Goal: Transaction & Acquisition: Book appointment/travel/reservation

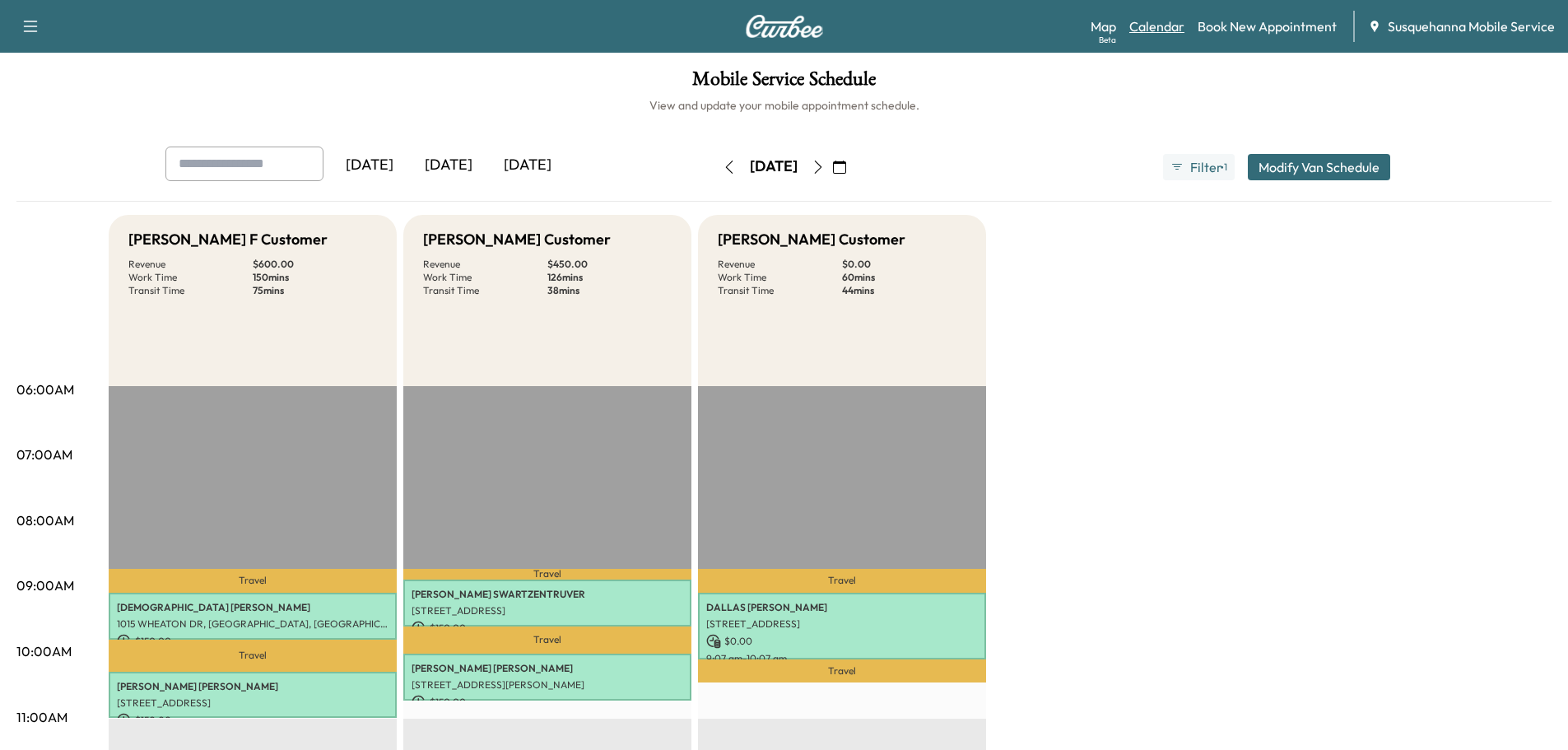
scroll to position [175, 0]
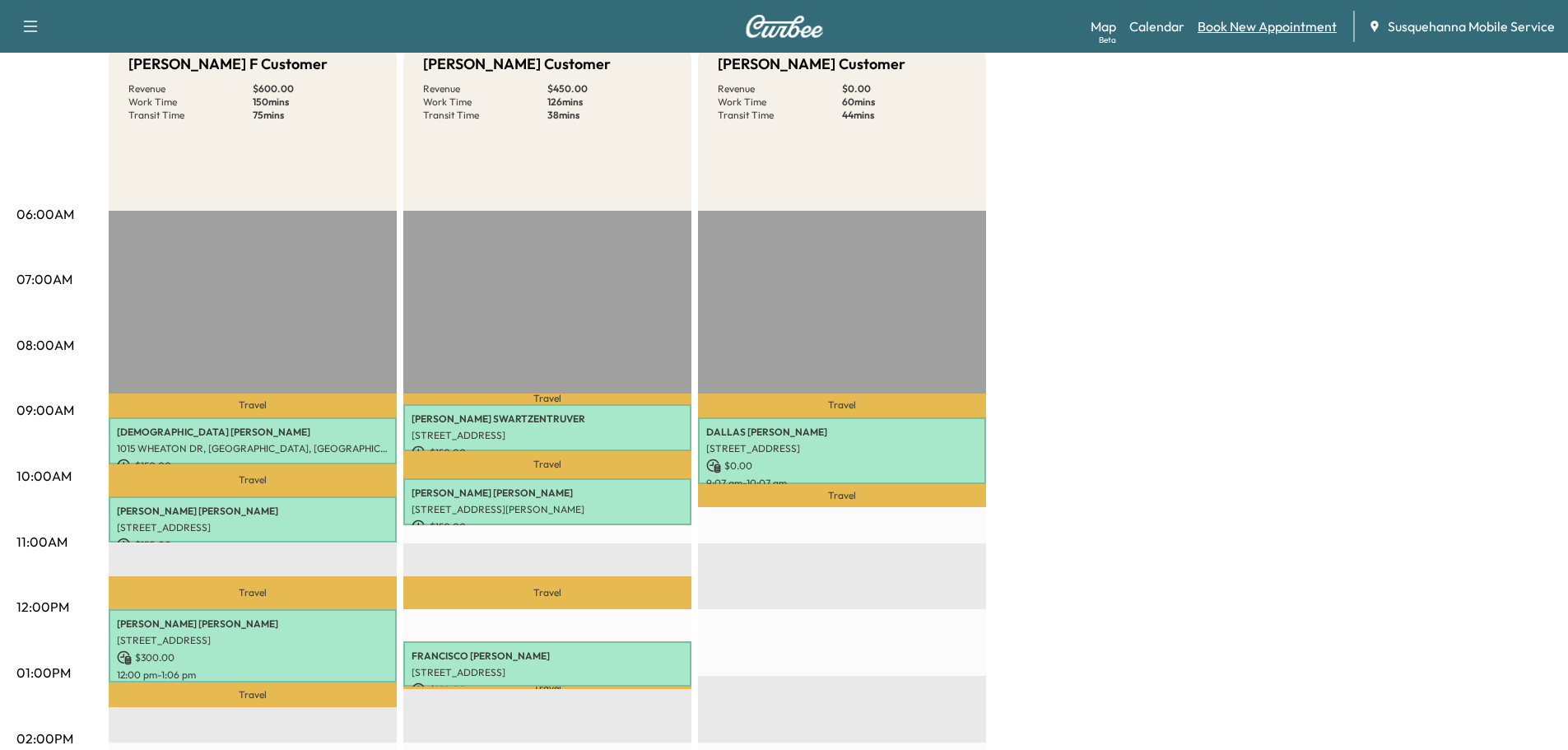
click at [1217, 29] on link "Book New Appointment" at bounding box center [1267, 26] width 139 height 20
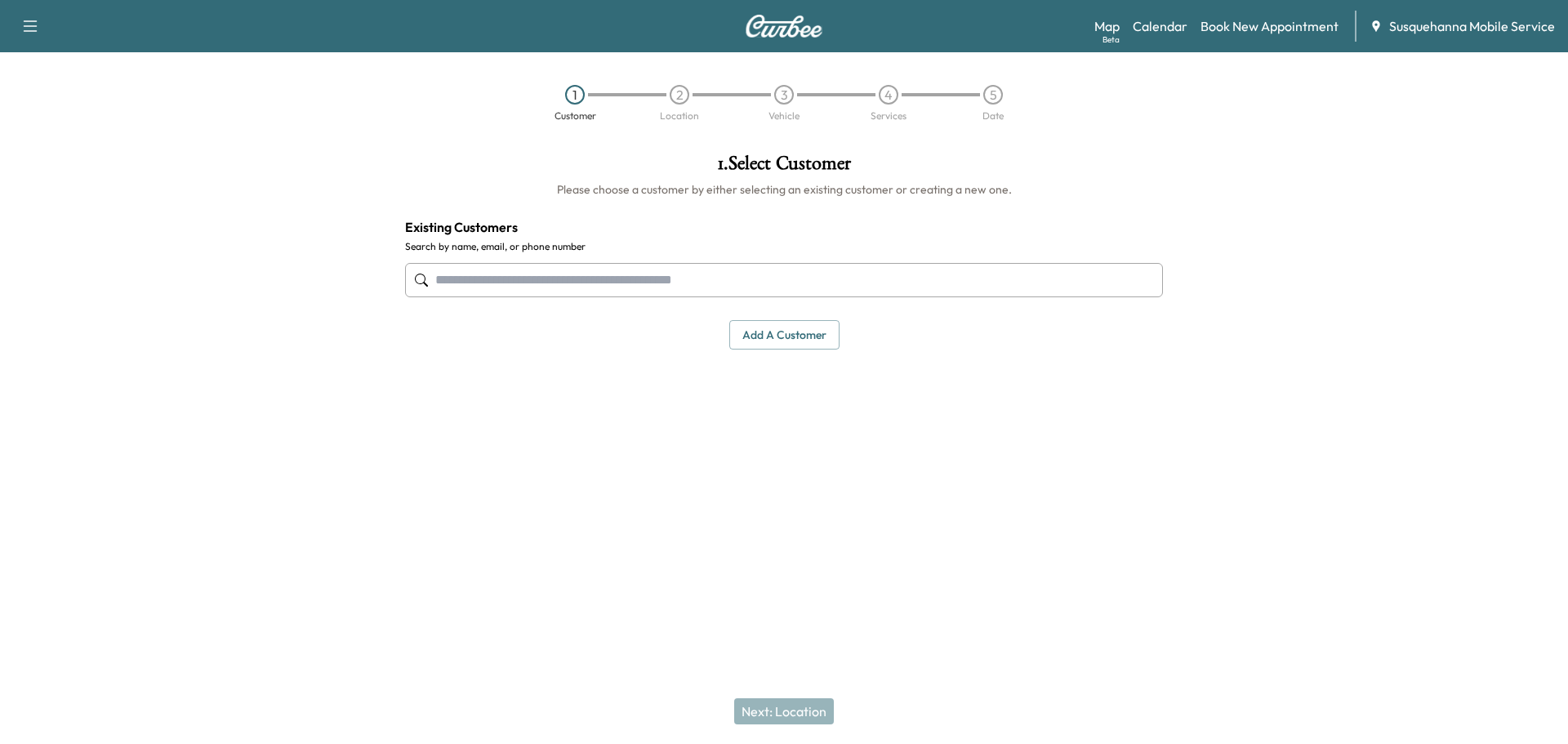
click at [597, 286] on input "text" at bounding box center [784, 280] width 758 height 35
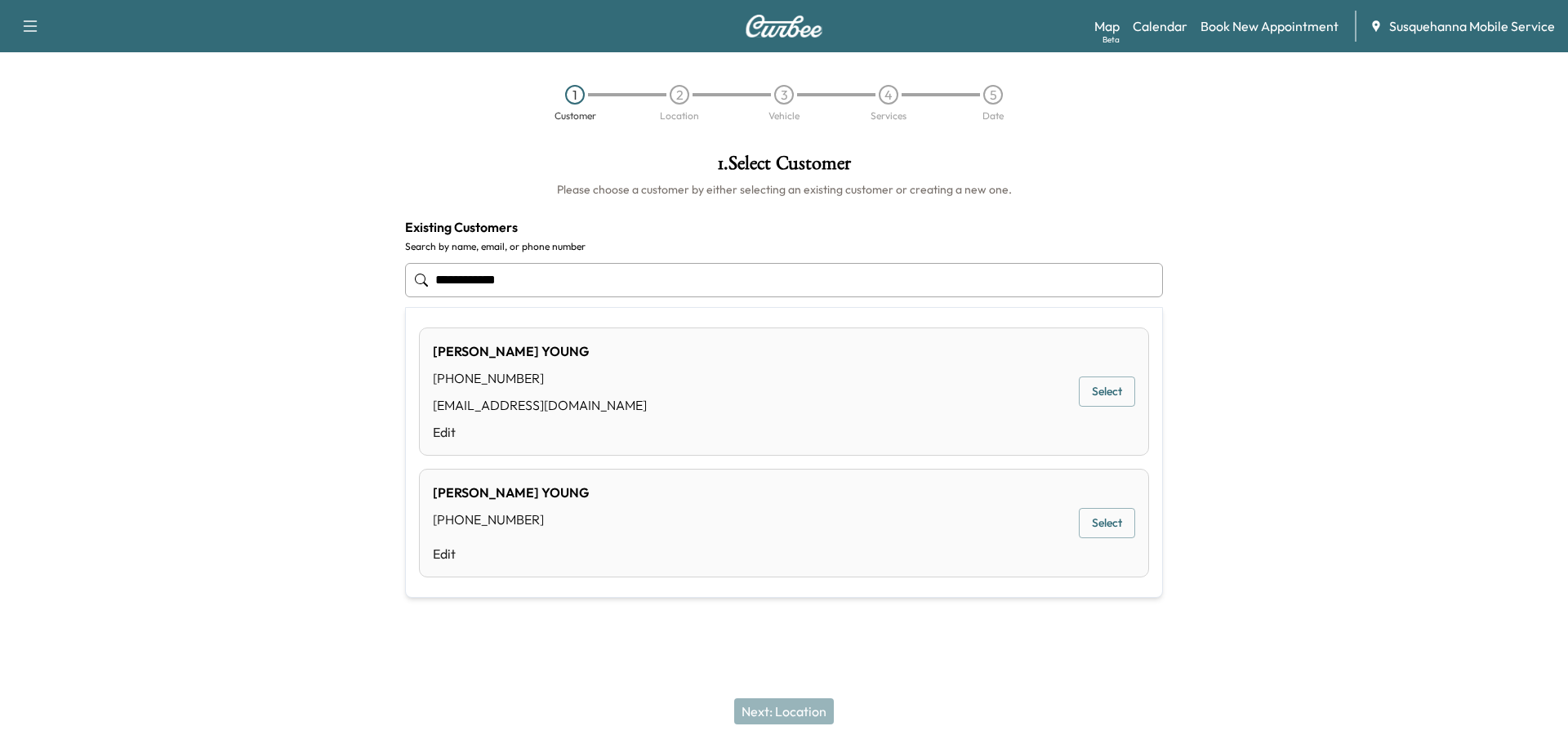
click at [1115, 398] on button "Select" at bounding box center [1107, 392] width 57 height 30
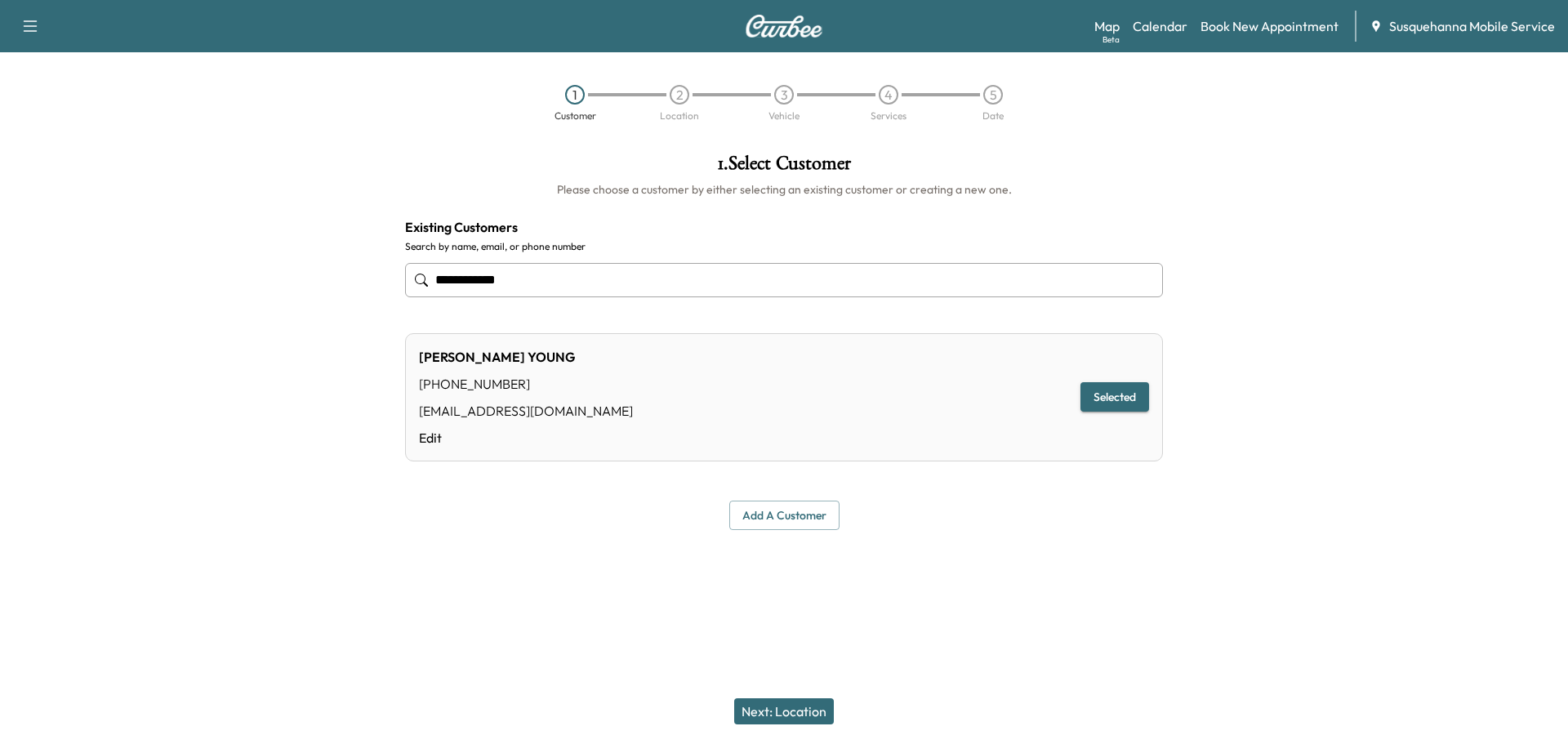
type input "**********"
click at [813, 710] on button "Next: Location" at bounding box center [784, 711] width 99 height 26
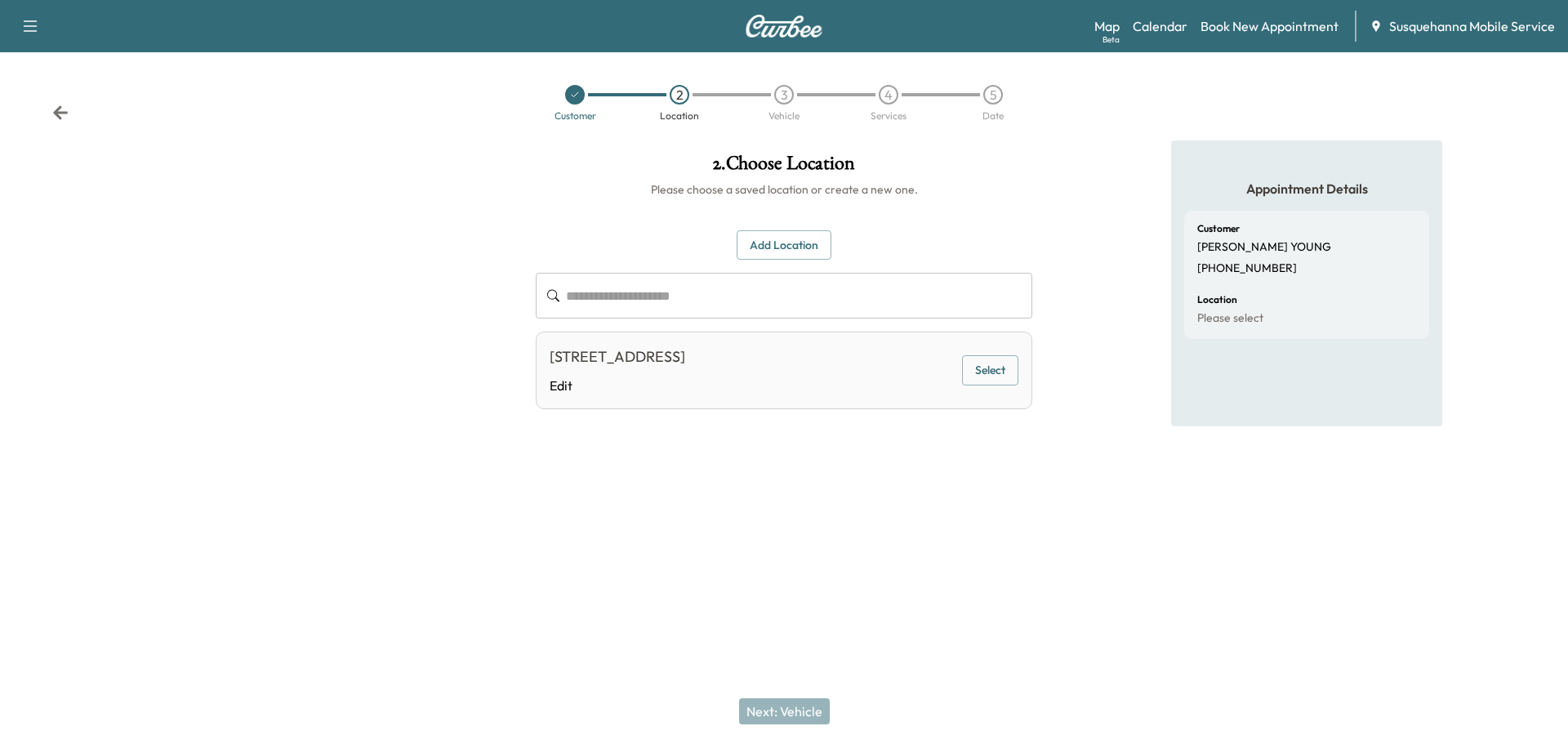
click at [991, 378] on button "Select" at bounding box center [990, 371] width 57 height 30
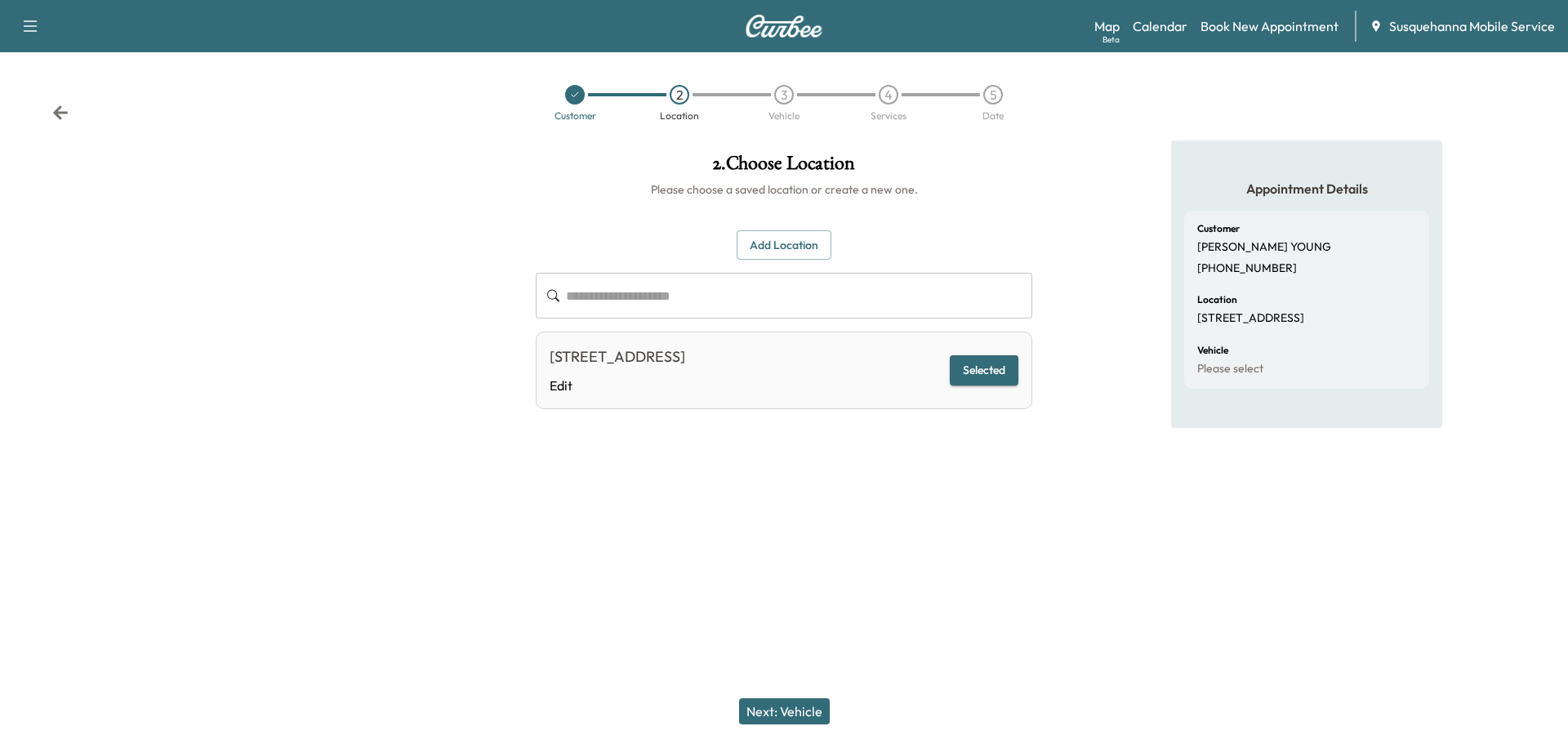
click at [822, 708] on button "Next: Vehicle" at bounding box center [784, 711] width 90 height 26
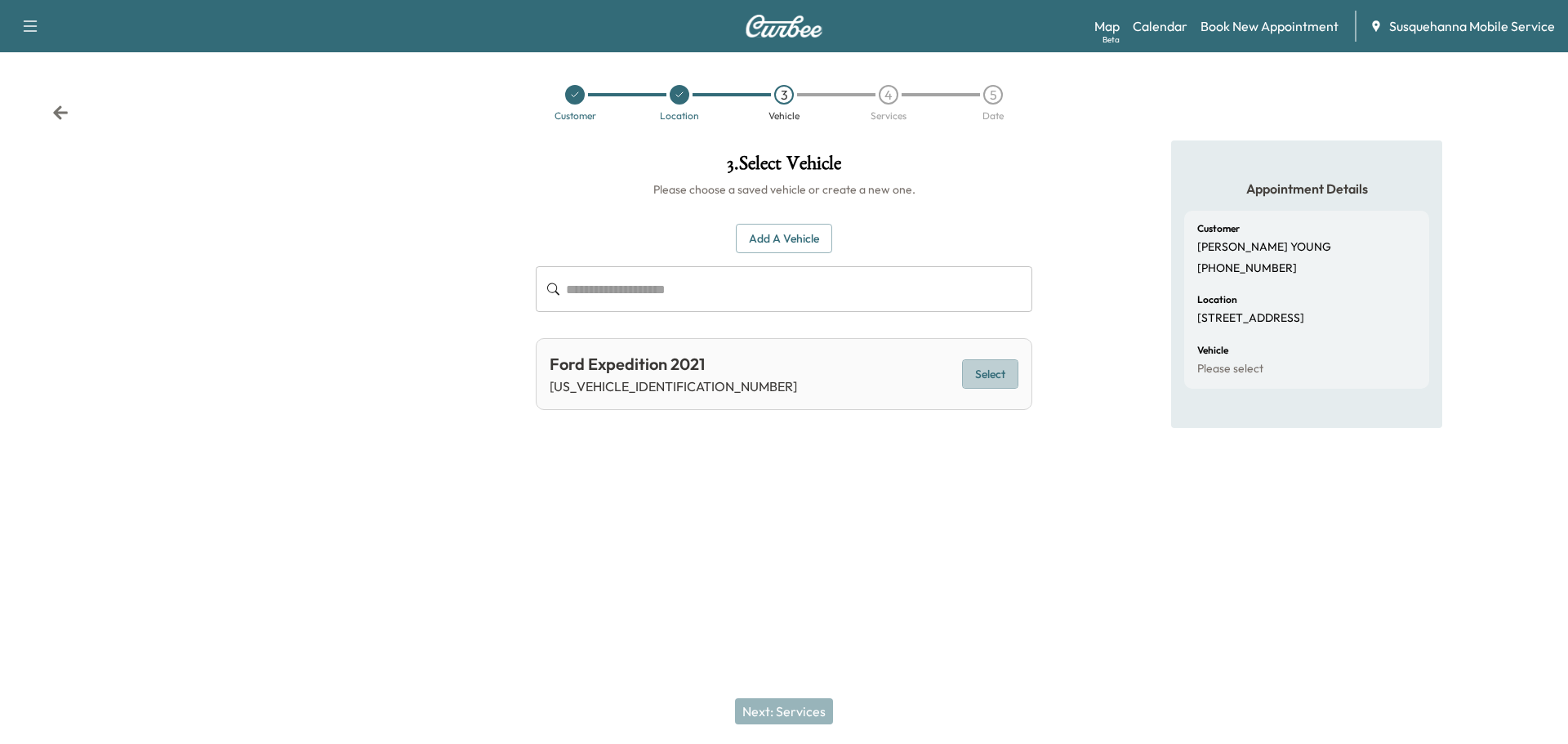
click at [998, 374] on button "Select" at bounding box center [990, 374] width 57 height 30
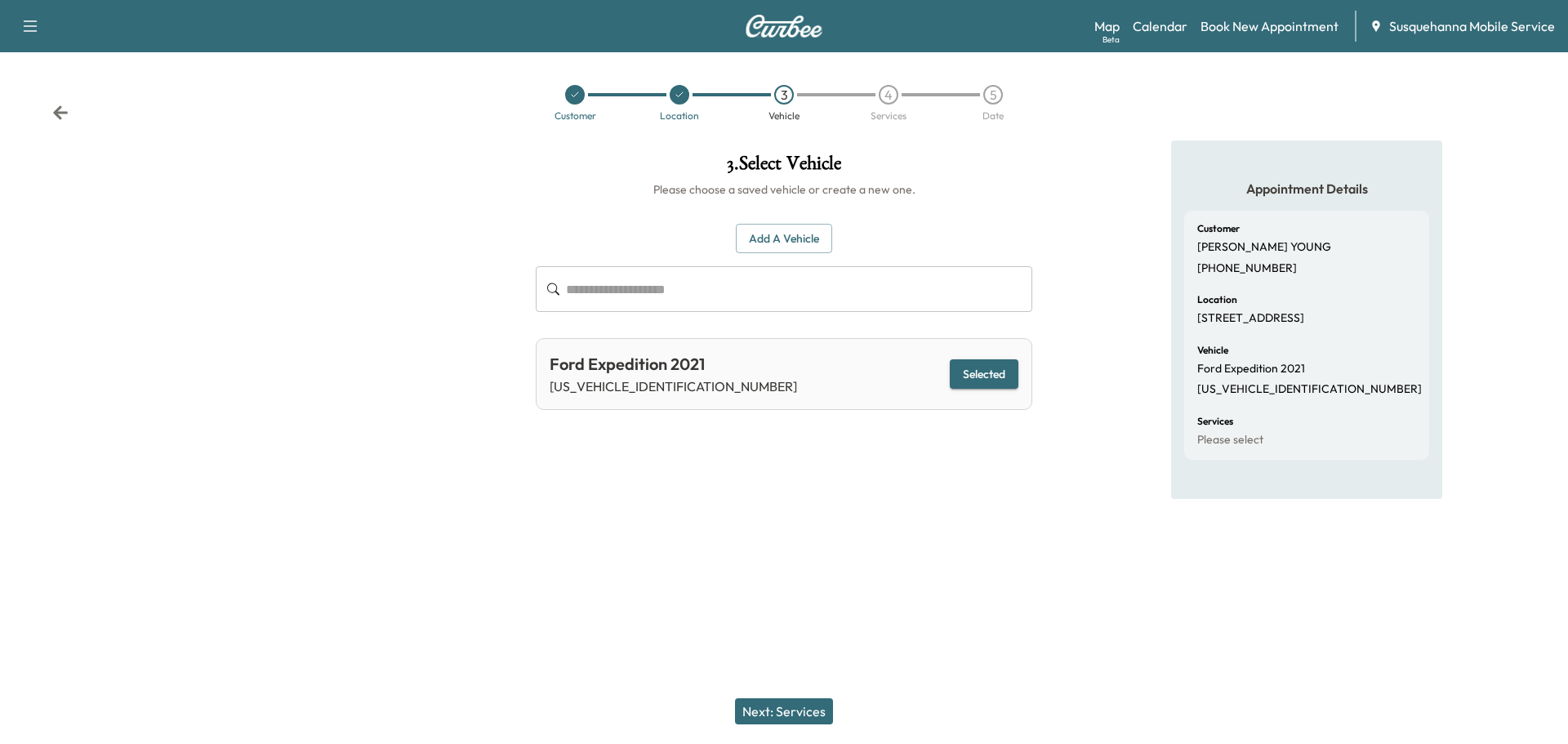
click at [810, 709] on button "Next: Services" at bounding box center [784, 711] width 98 height 26
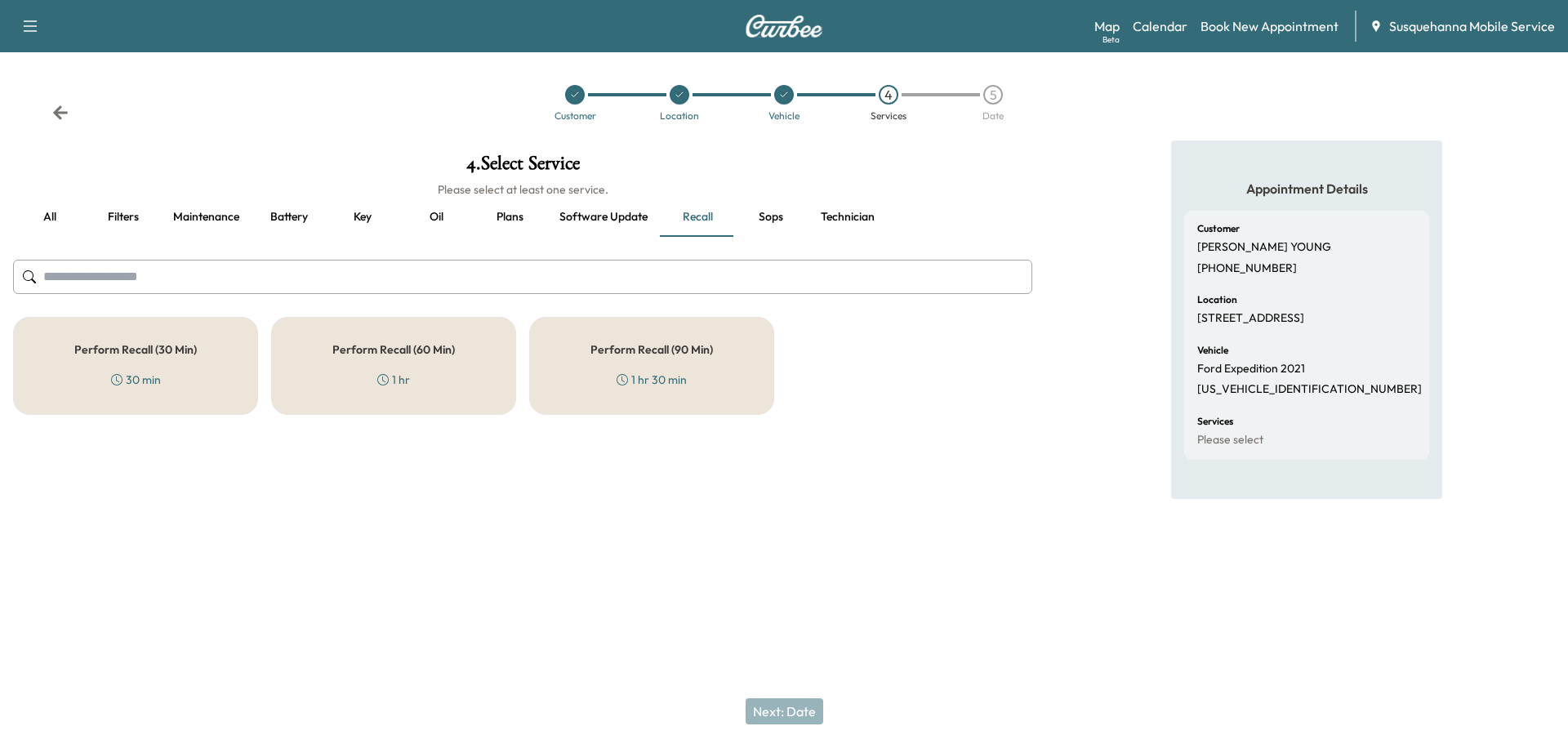
click at [45, 208] on button "all" at bounding box center [50, 217] width 74 height 39
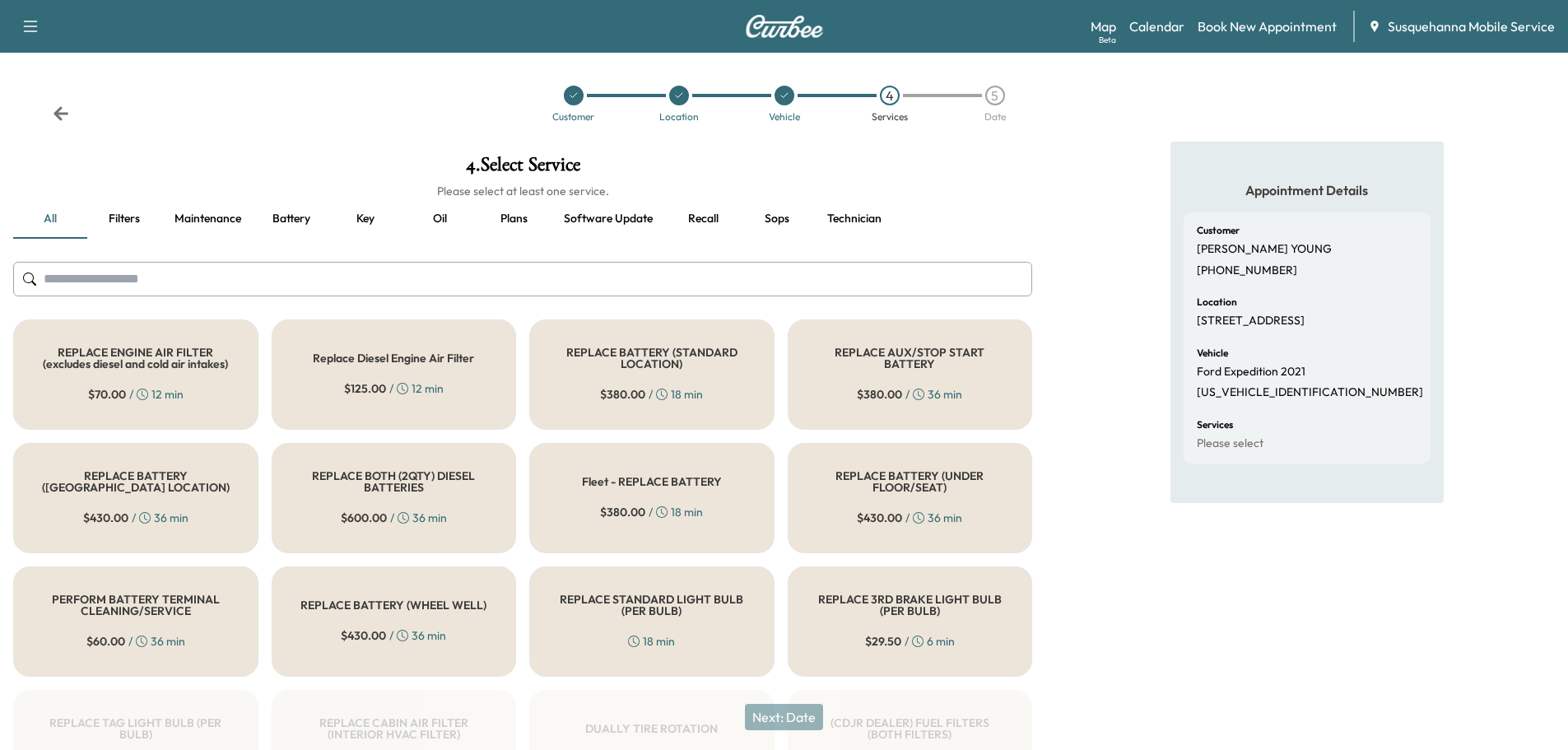
click at [266, 293] on input "text" at bounding box center [523, 279] width 1019 height 35
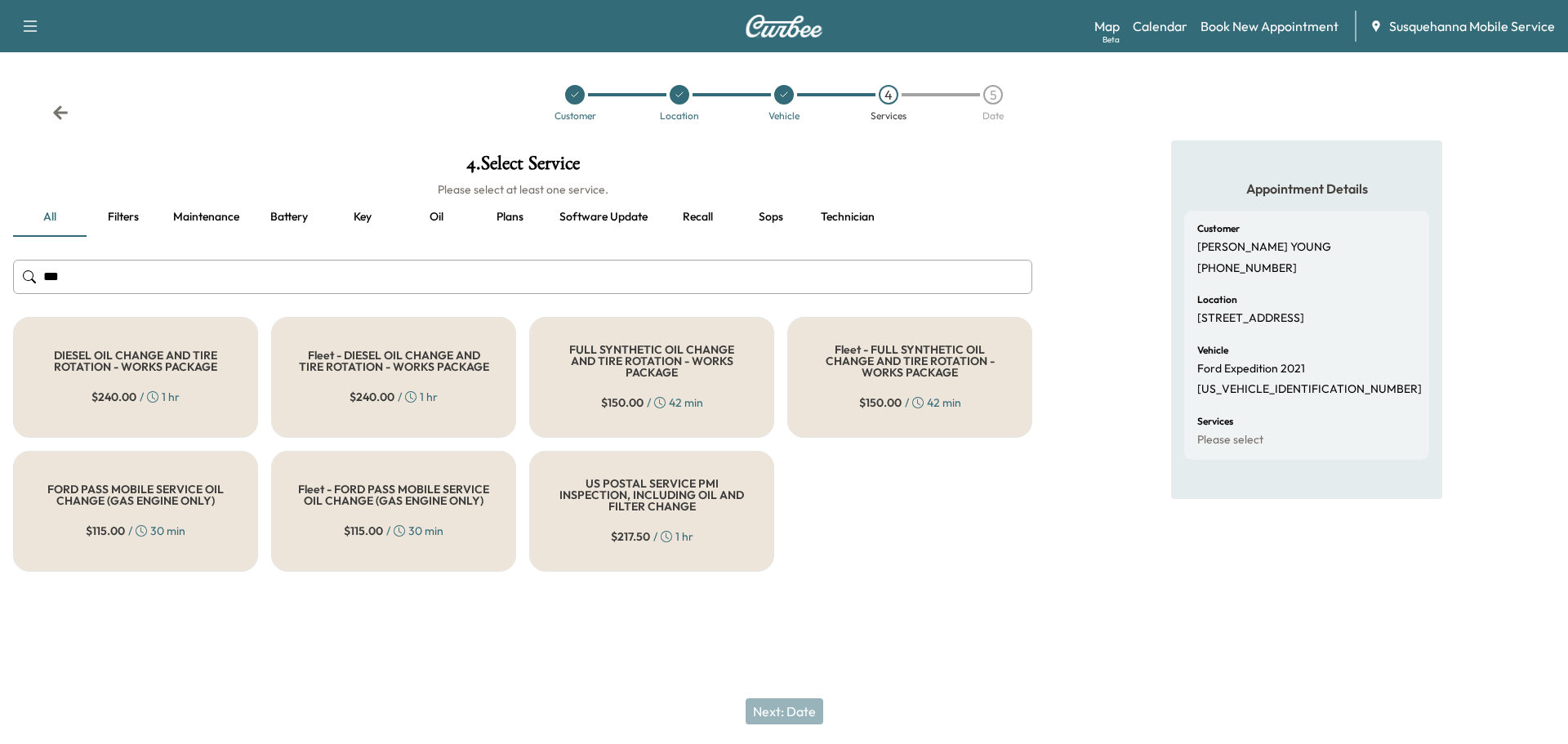
type input "***"
click at [705, 415] on div "FULL SYNTHETIC OIL CHANGE AND TIRE ROTATION - WORKS PACKAGE $ 150.00 / 42 min" at bounding box center [651, 377] width 245 height 121
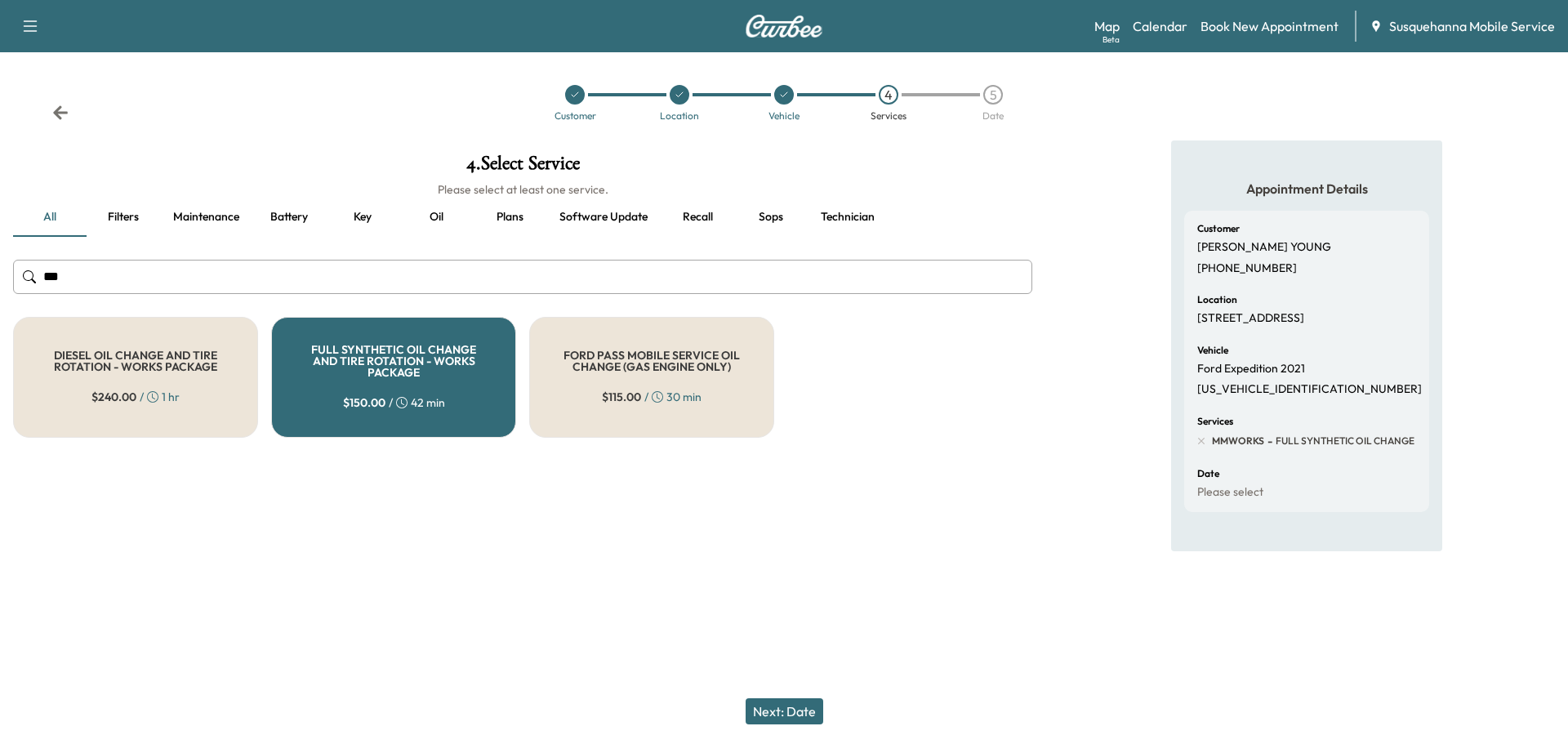
click at [766, 709] on button "Next: Date" at bounding box center [784, 711] width 78 height 26
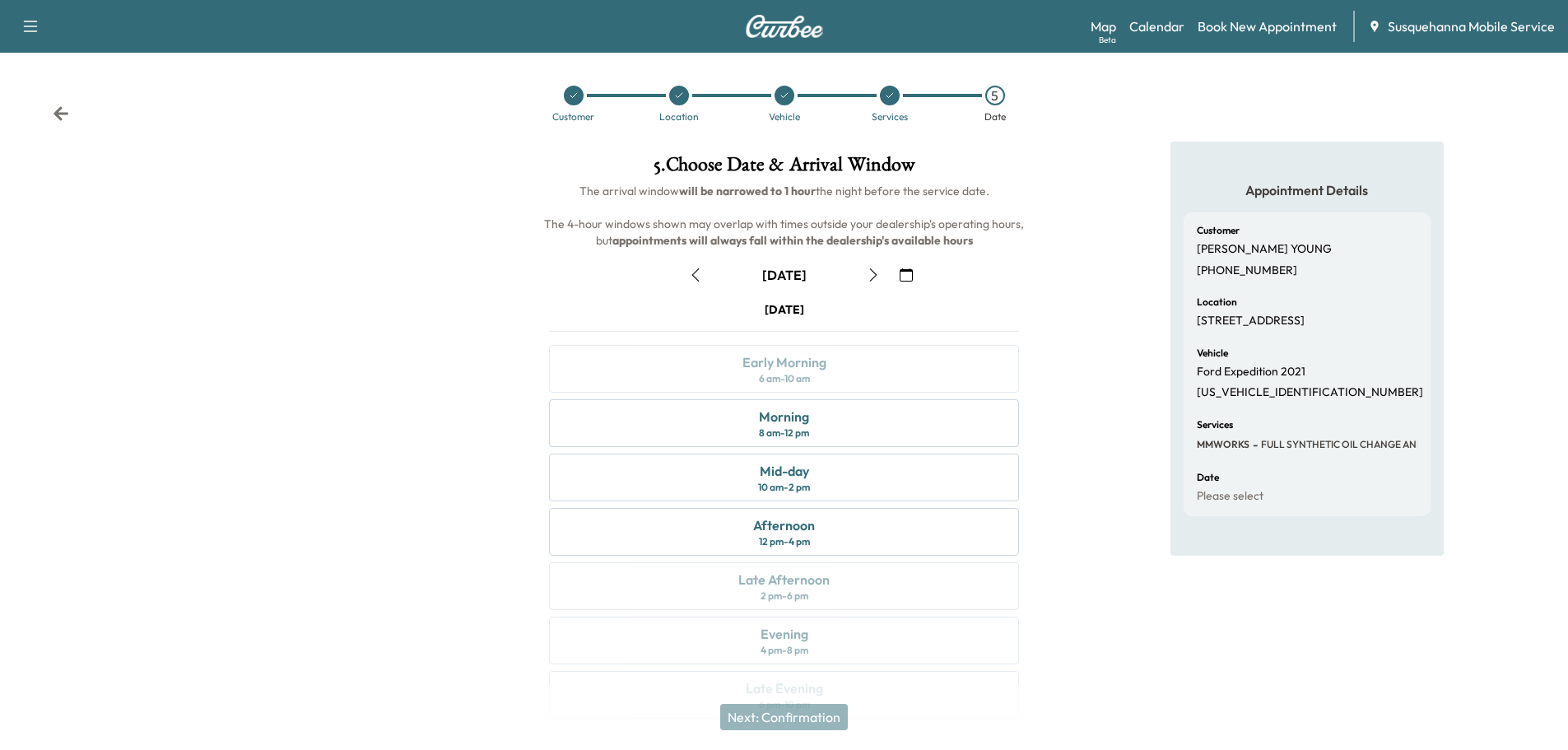
click at [903, 273] on icon "button" at bounding box center [906, 274] width 13 height 13
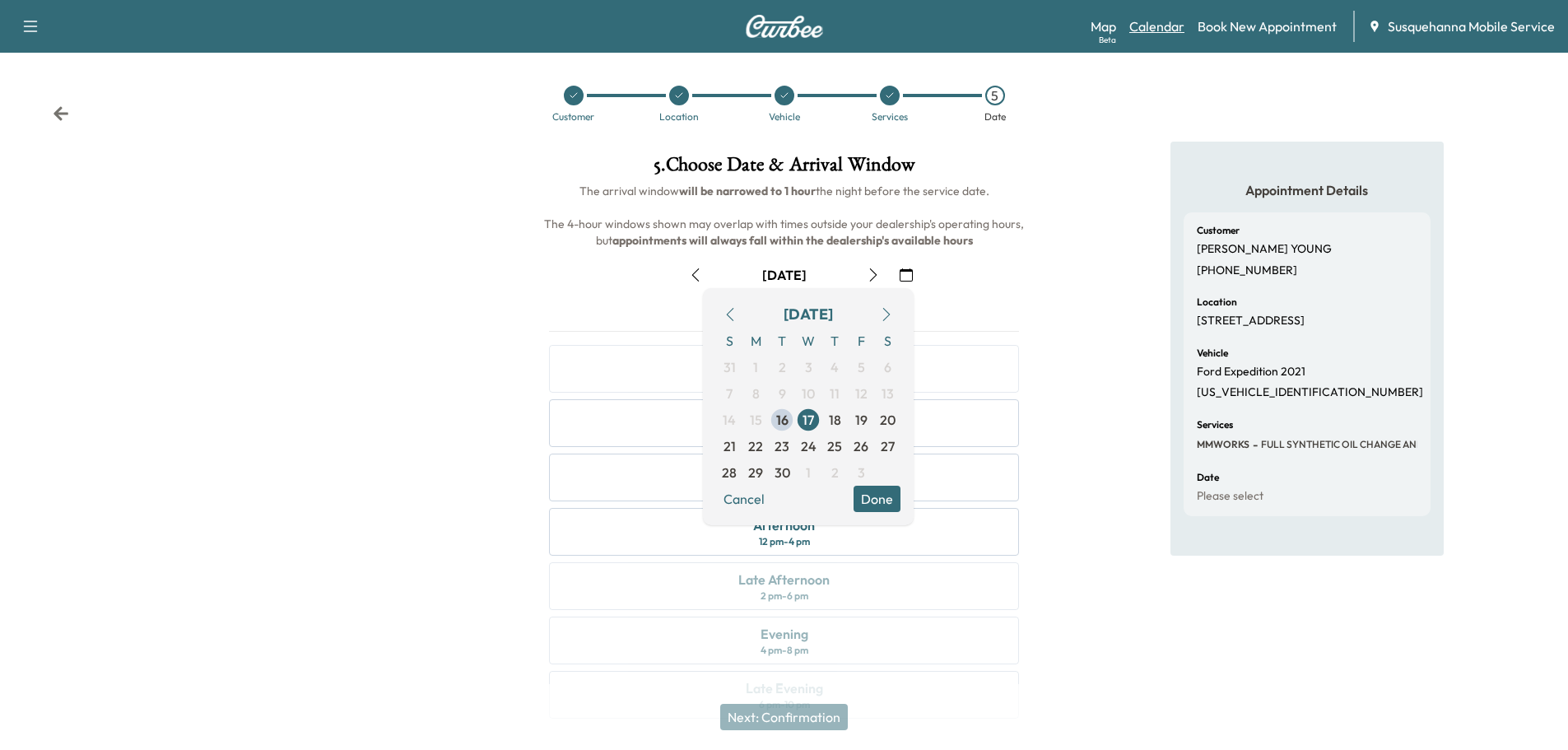
click at [1165, 26] on link "Calendar" at bounding box center [1157, 26] width 55 height 20
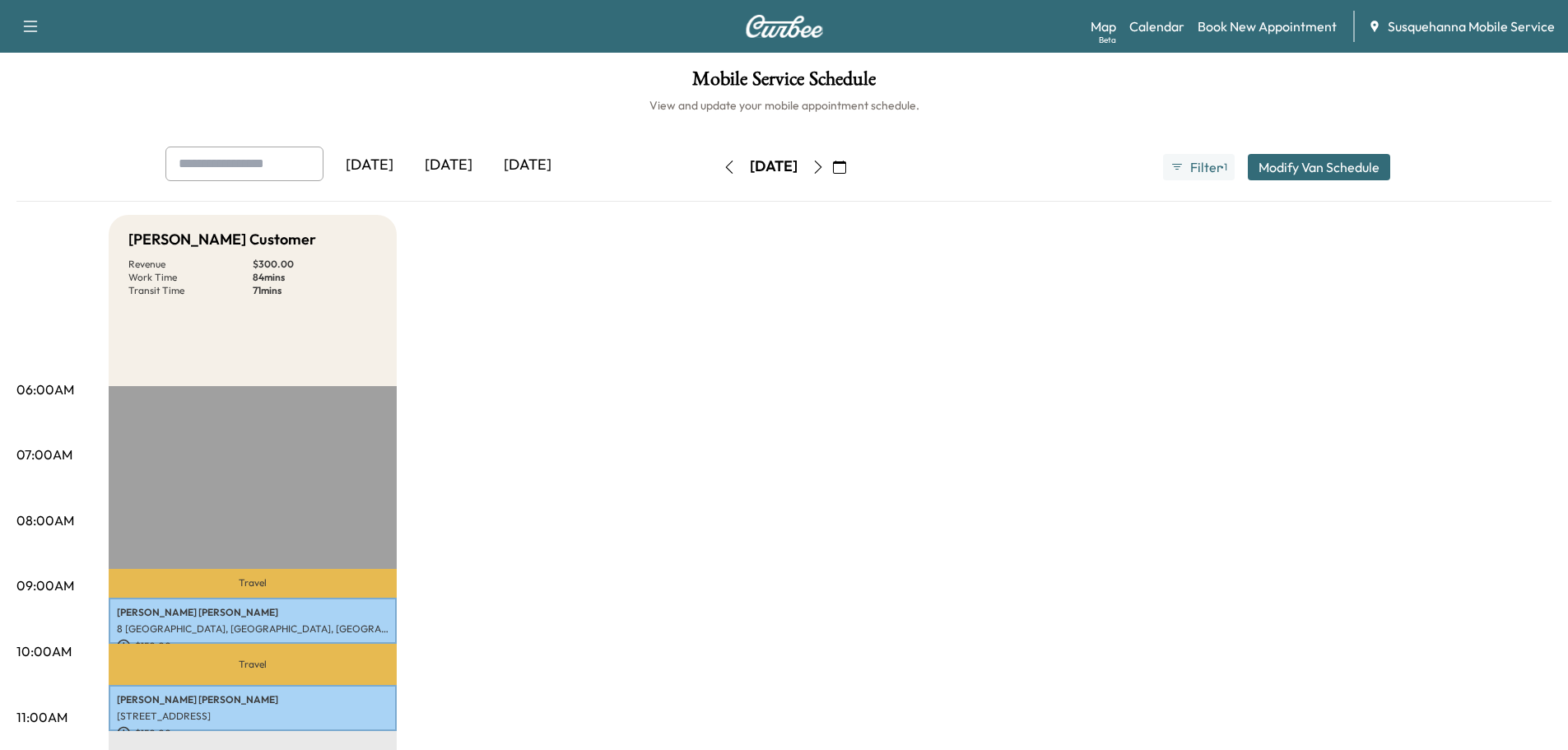
click at [825, 168] on icon "button" at bounding box center [818, 167] width 13 height 13
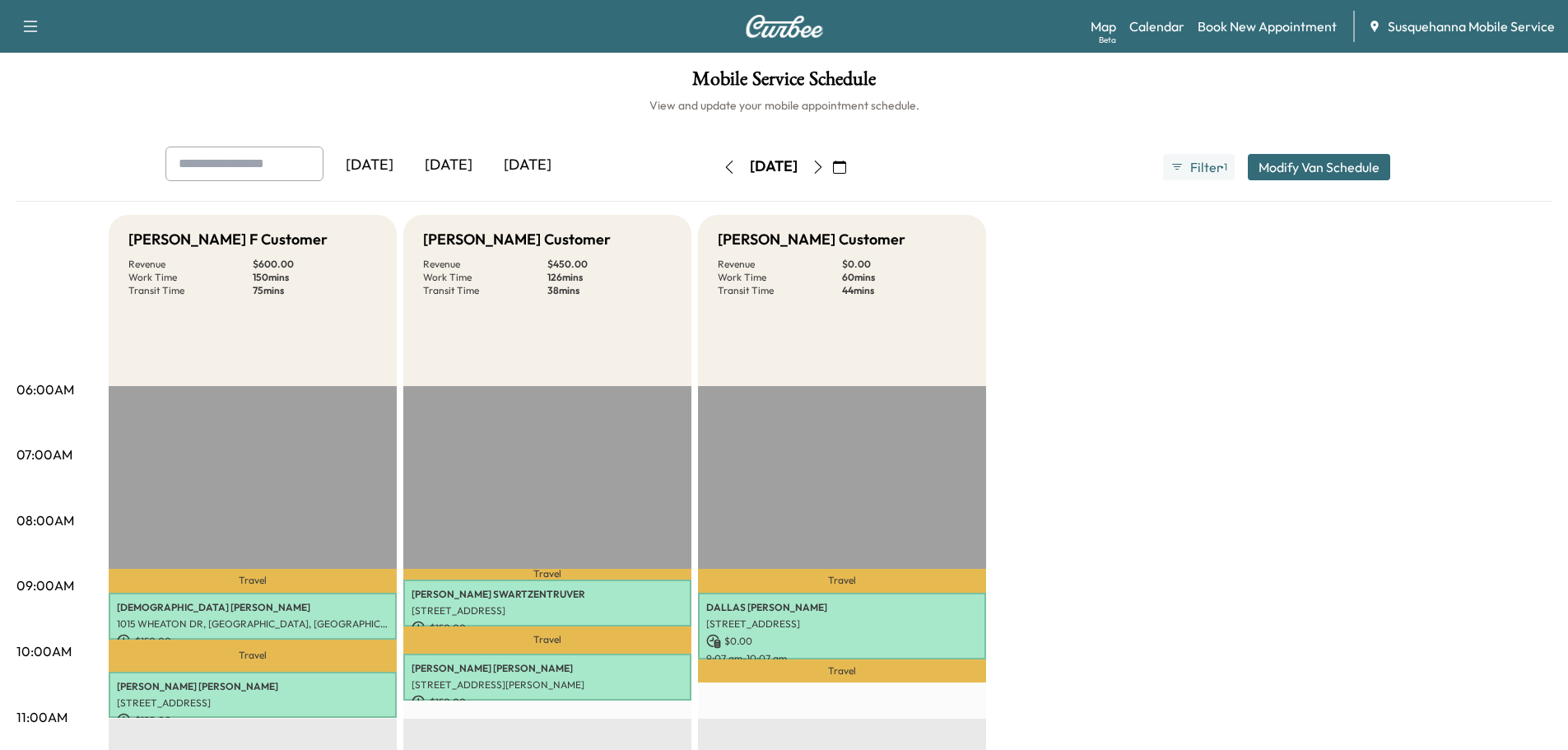
click at [825, 166] on icon "button" at bounding box center [818, 167] width 13 height 13
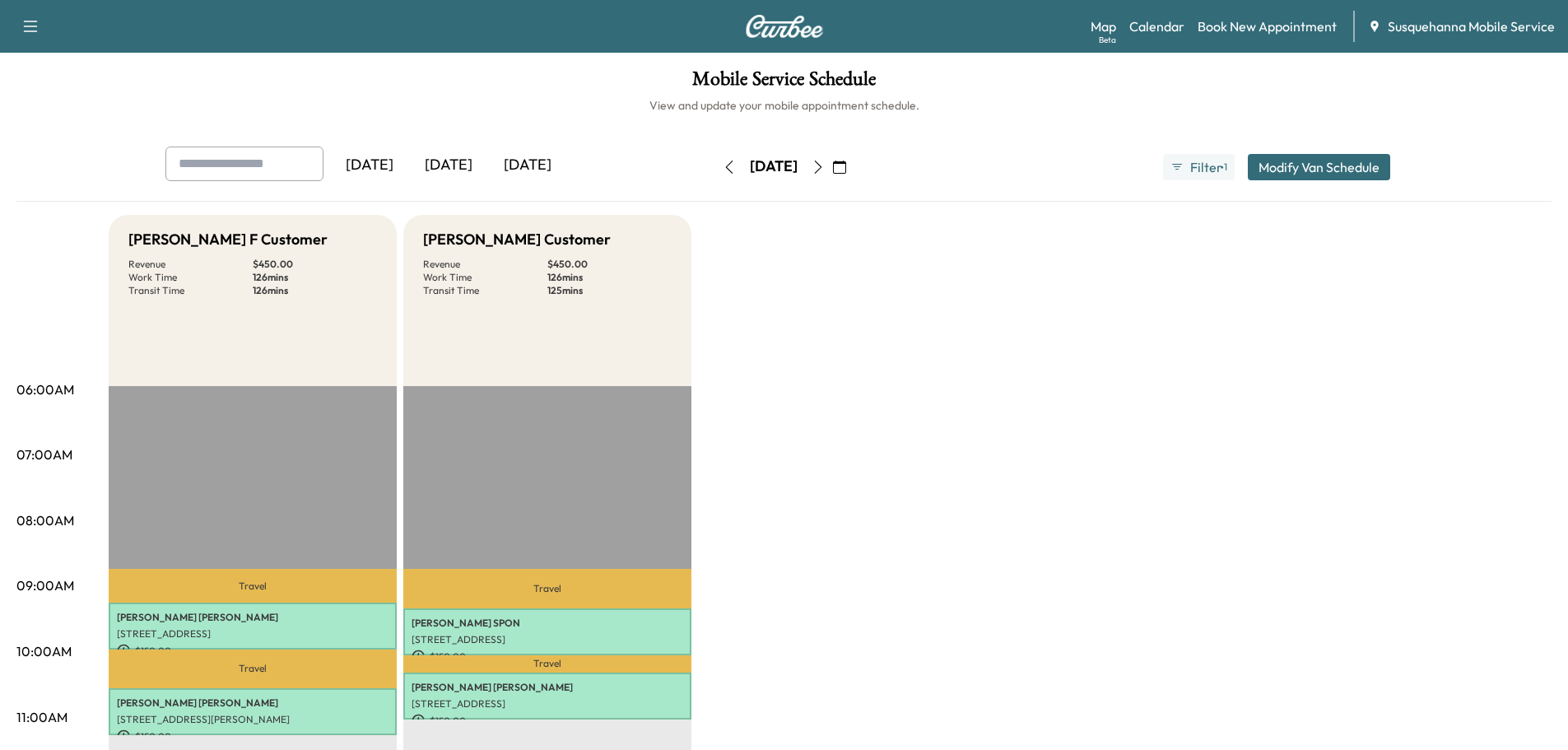
click at [832, 165] on button "button" at bounding box center [818, 166] width 28 height 26
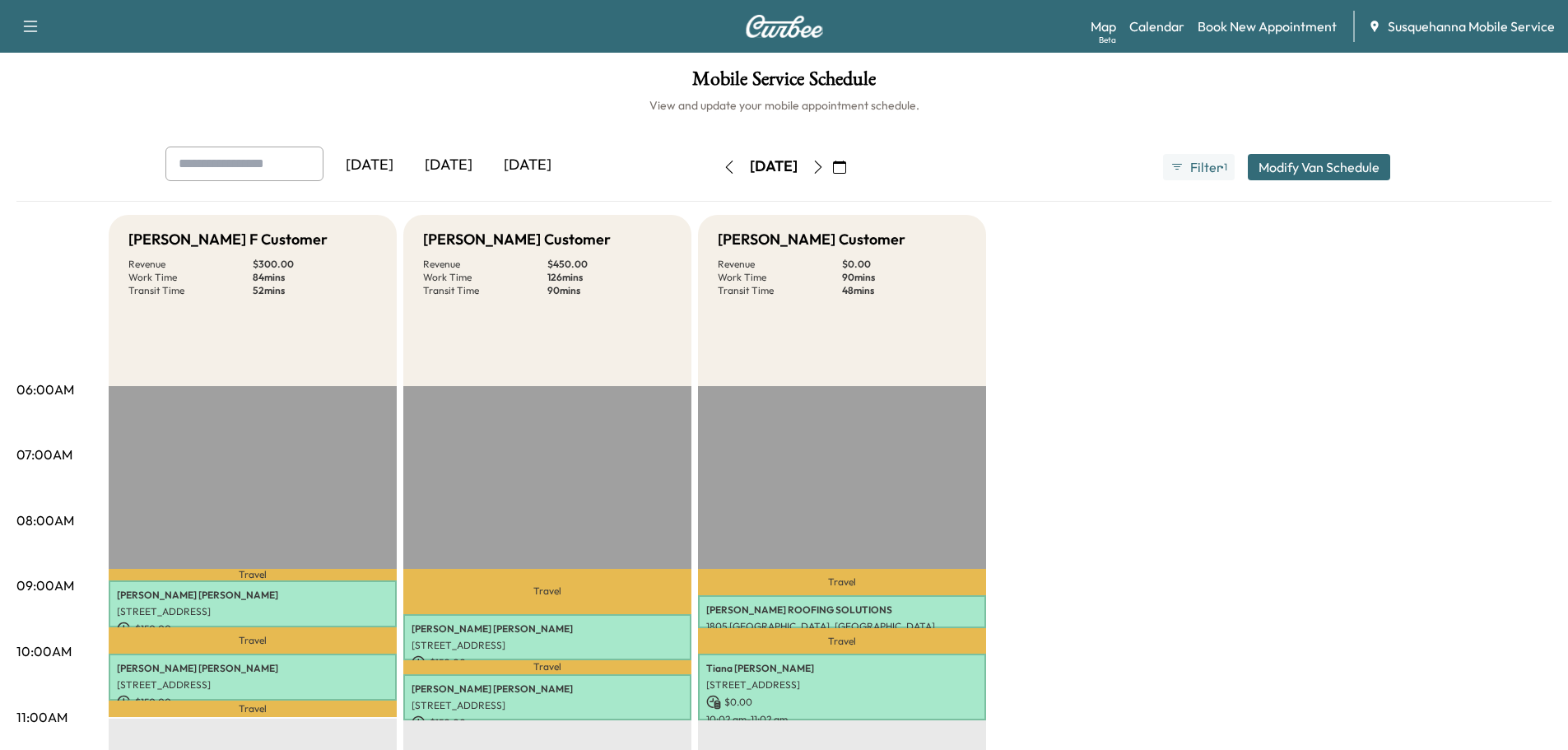
click at [716, 176] on button "button" at bounding box center [729, 166] width 28 height 26
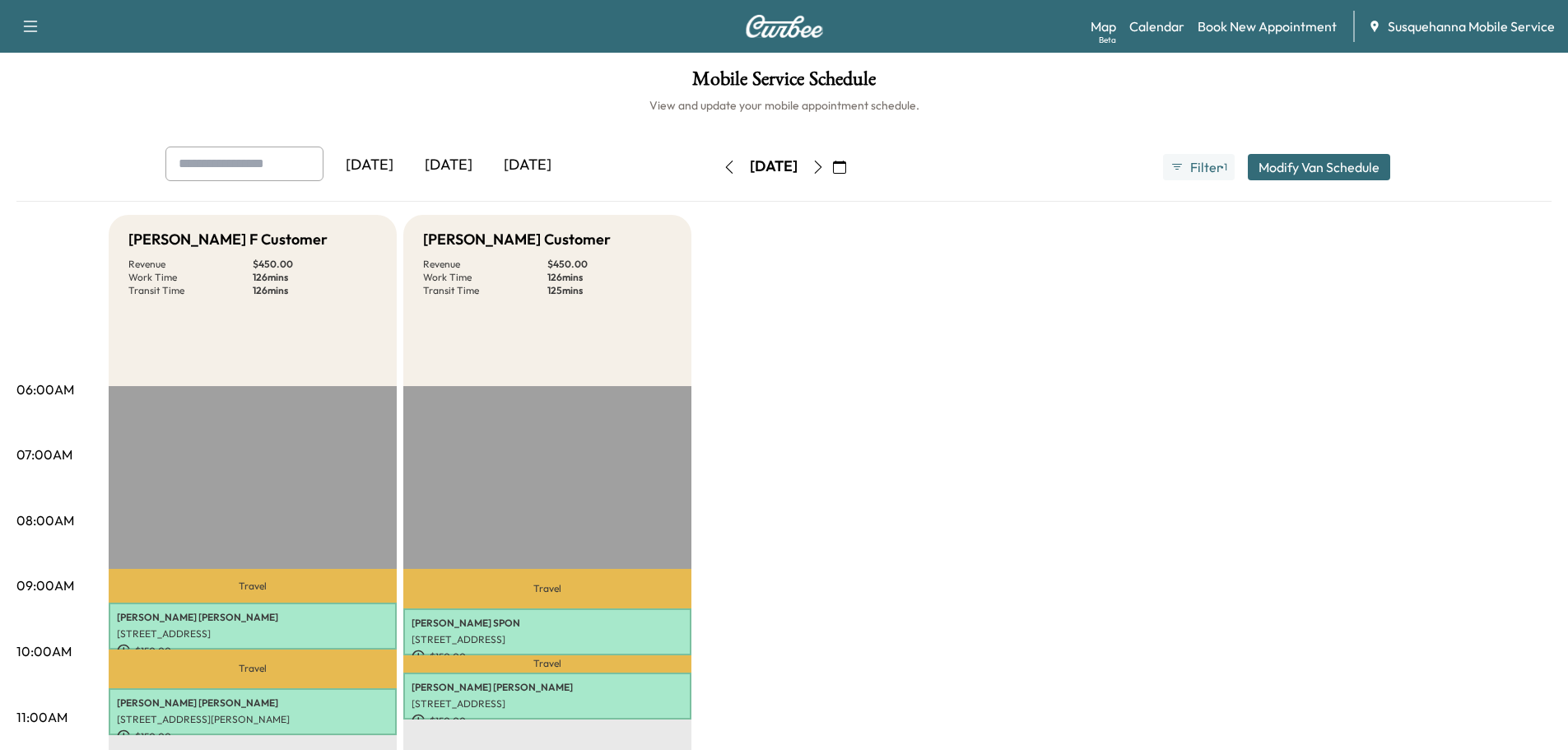
click at [716, 174] on button "button" at bounding box center [729, 166] width 28 height 26
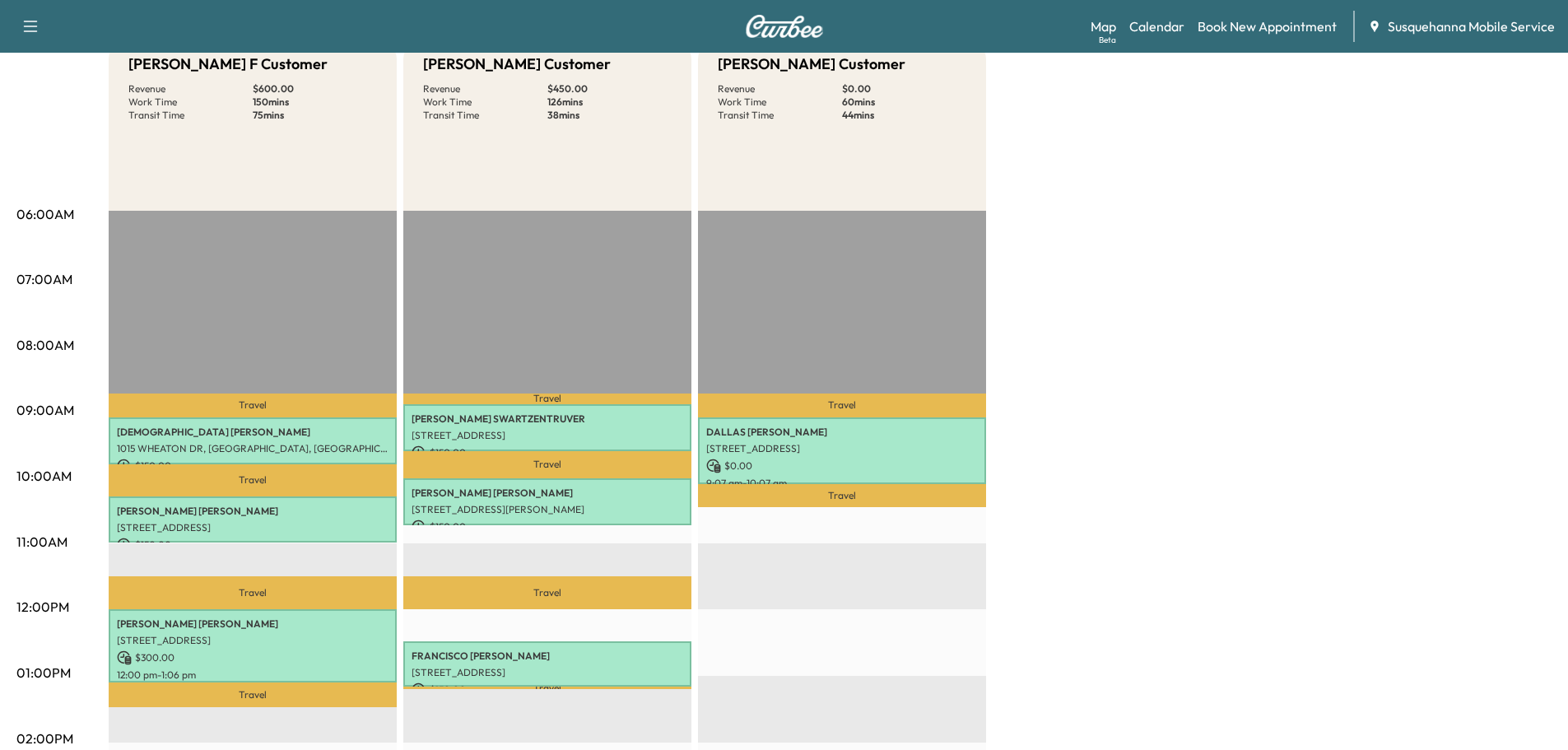
scroll to position [264, 0]
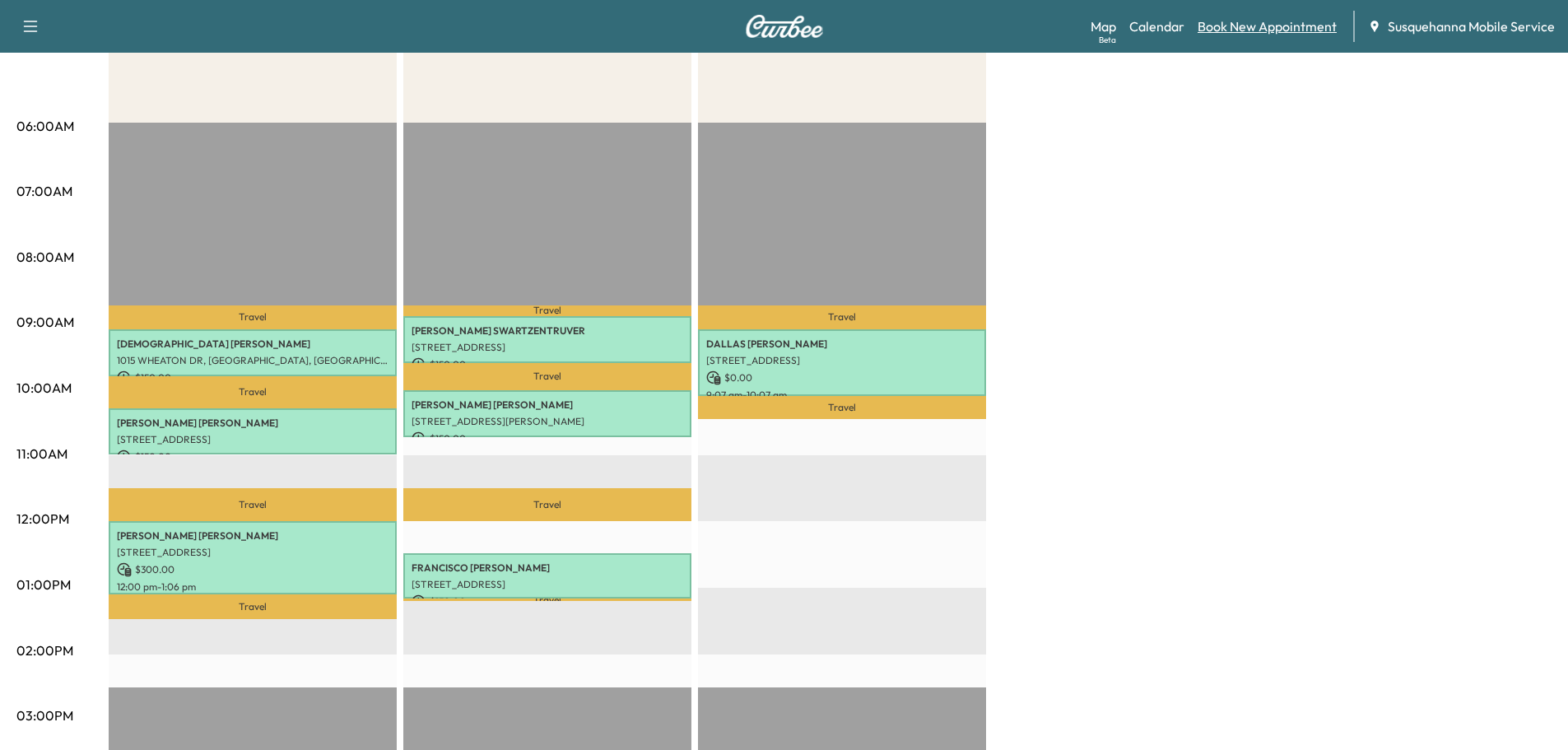
click at [1257, 29] on link "Book New Appointment" at bounding box center [1267, 26] width 139 height 20
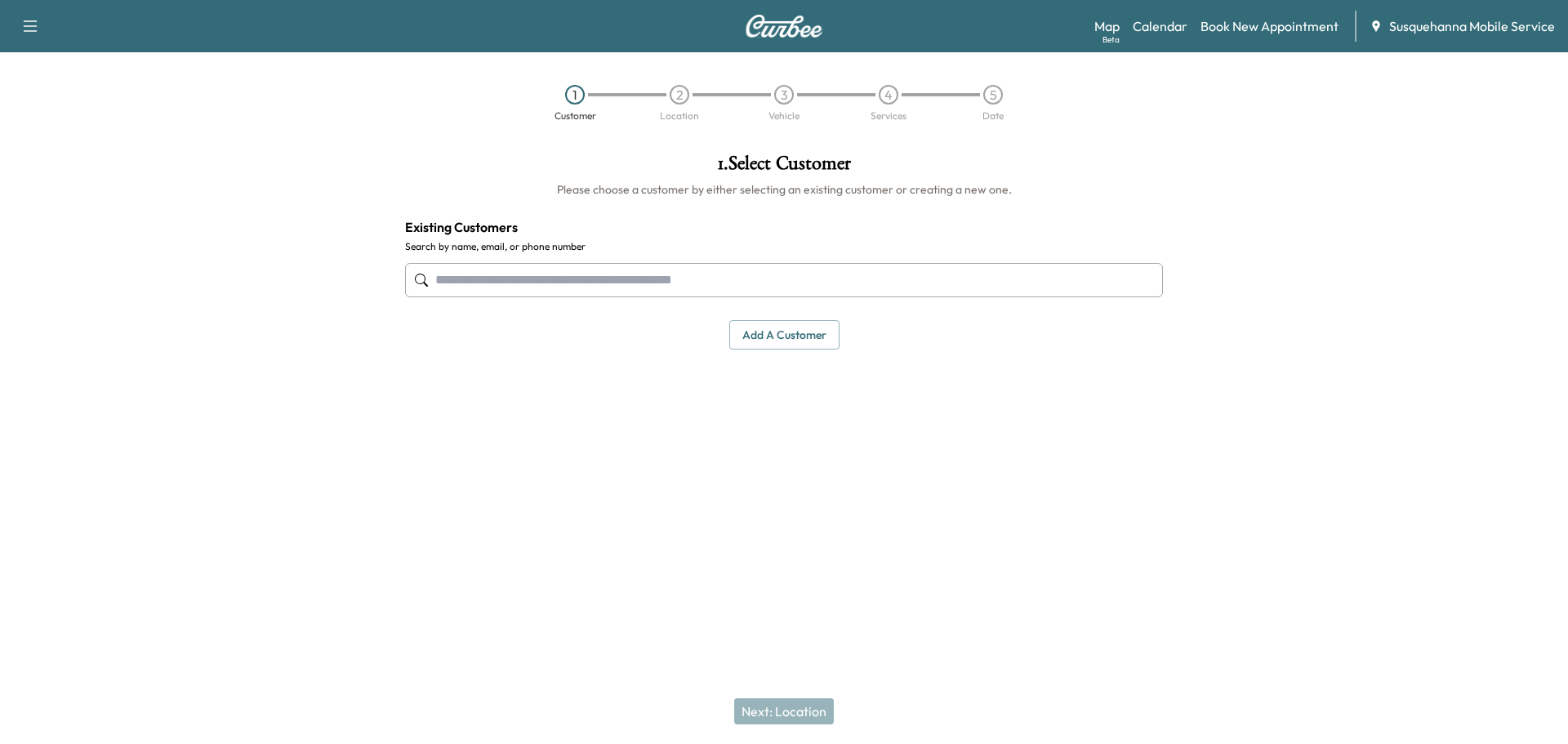
click at [540, 269] on input "text" at bounding box center [784, 280] width 758 height 35
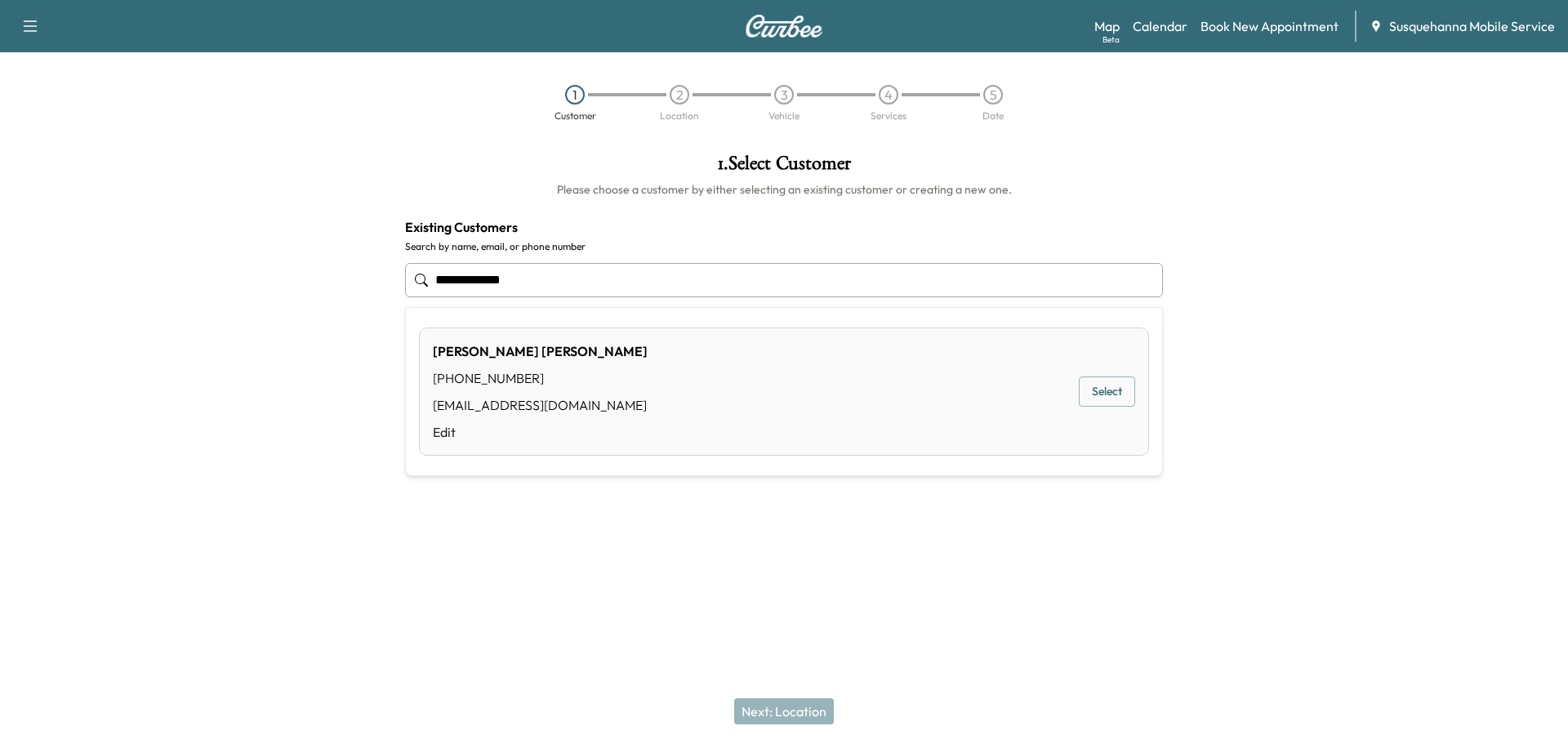
click at [1110, 387] on button "Select" at bounding box center [1107, 392] width 57 height 30
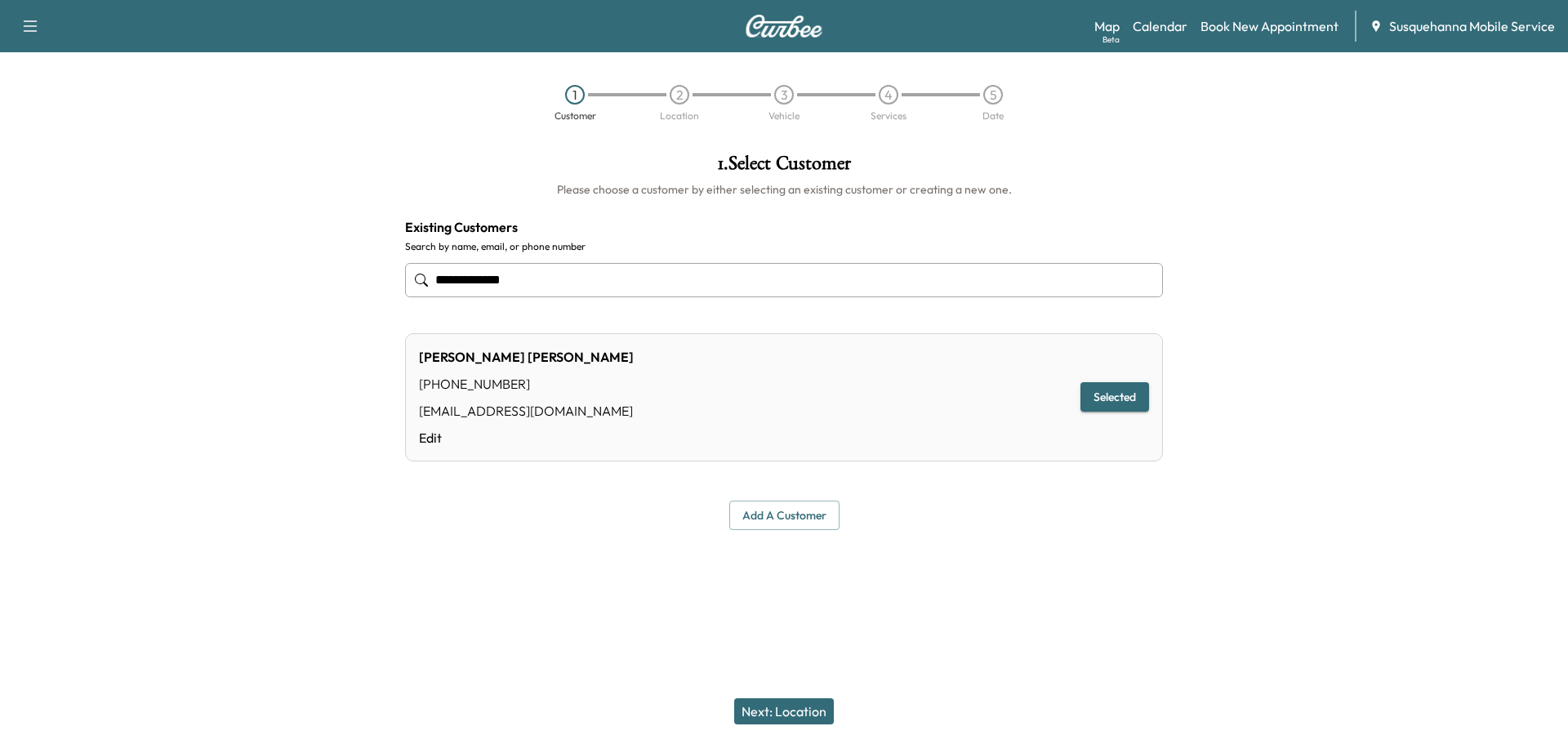
type input "**********"
click at [756, 703] on button "Next: Location" at bounding box center [784, 711] width 99 height 26
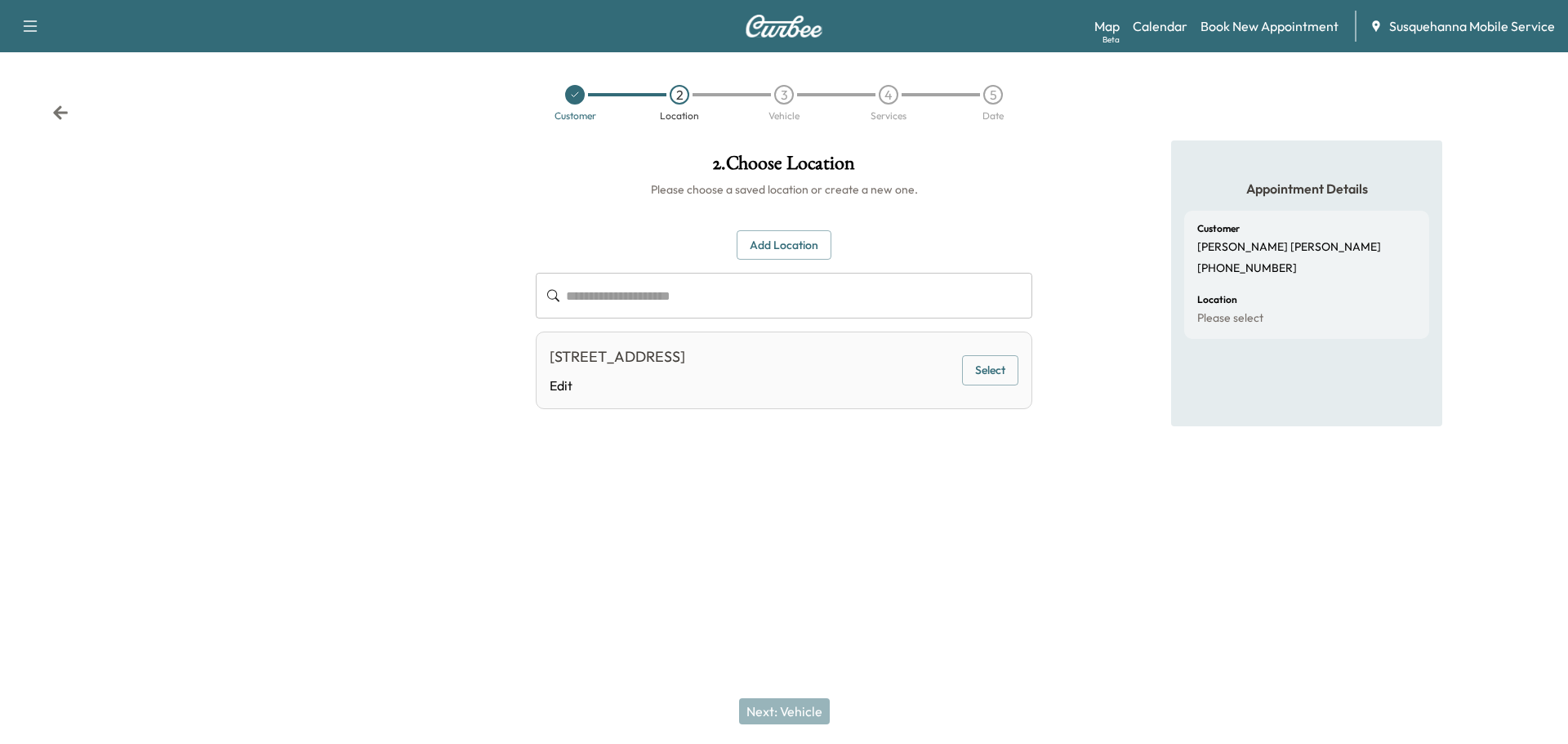
click at [960, 361] on div "[STREET_ADDRESS] Edit Select" at bounding box center [784, 371] width 496 height 78
click at [1000, 375] on button "Select" at bounding box center [990, 371] width 57 height 30
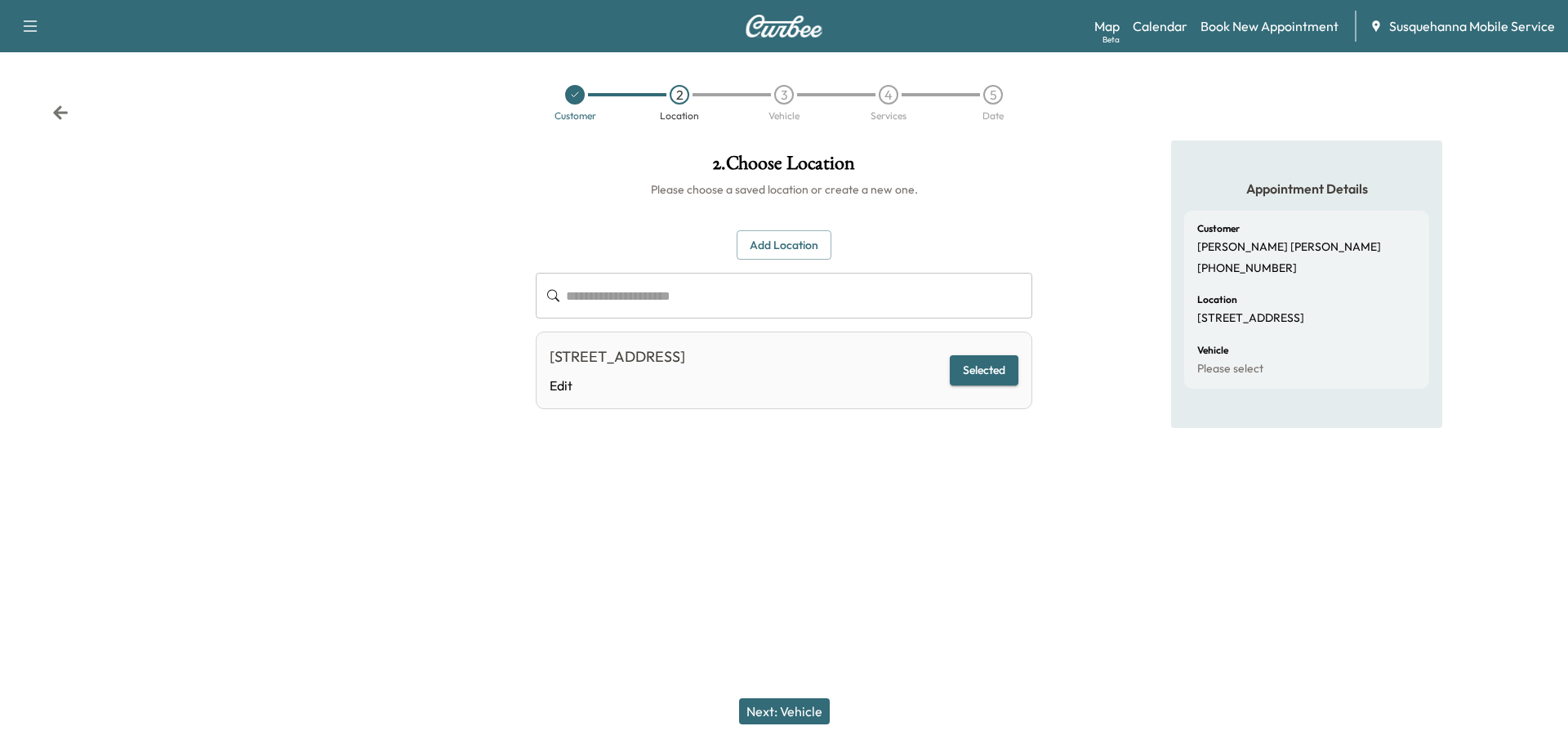
click at [800, 711] on button "Next: Vehicle" at bounding box center [784, 711] width 90 height 26
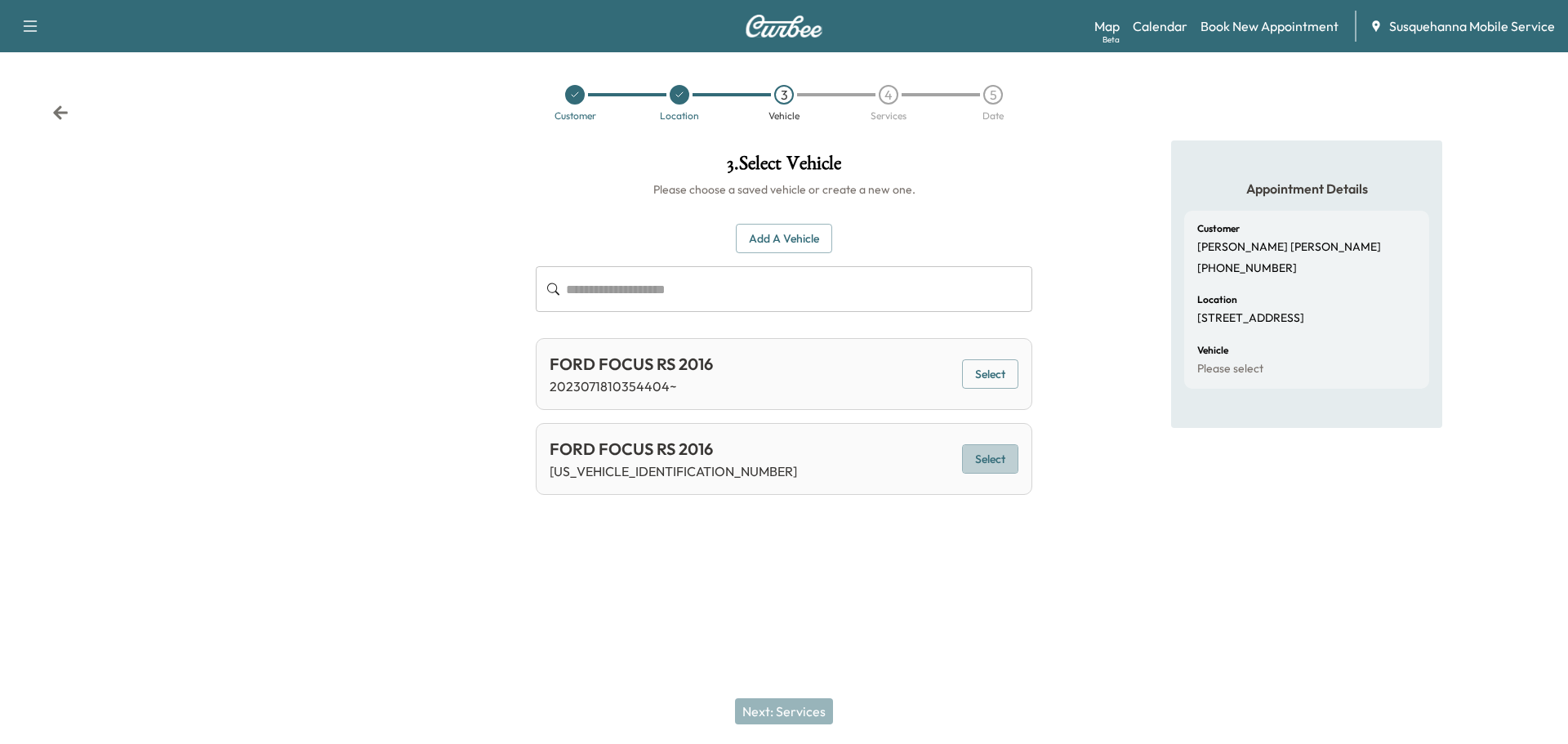
click at [991, 467] on button "Select" at bounding box center [990, 459] width 57 height 30
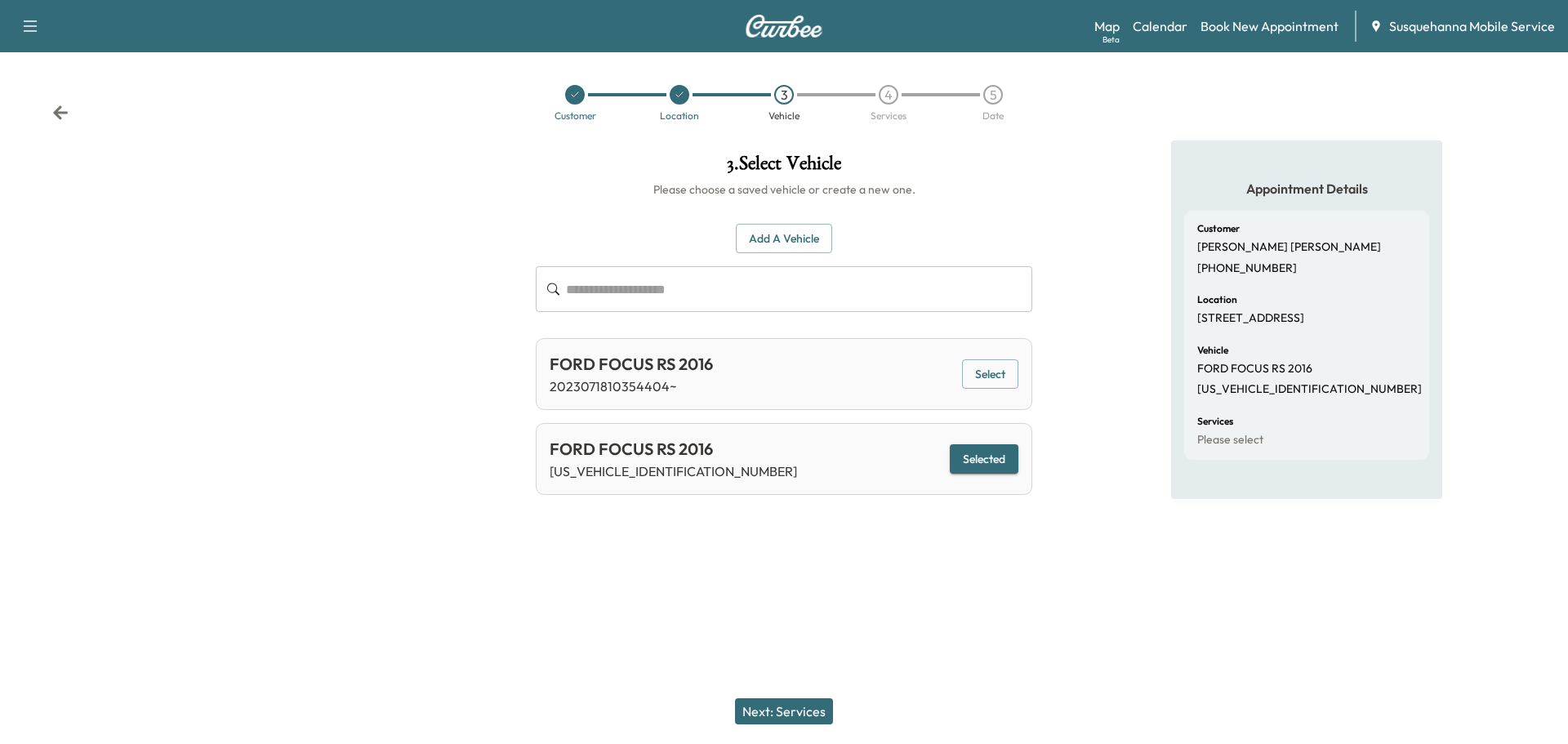
click at [827, 709] on button "Next: Services" at bounding box center [784, 711] width 98 height 26
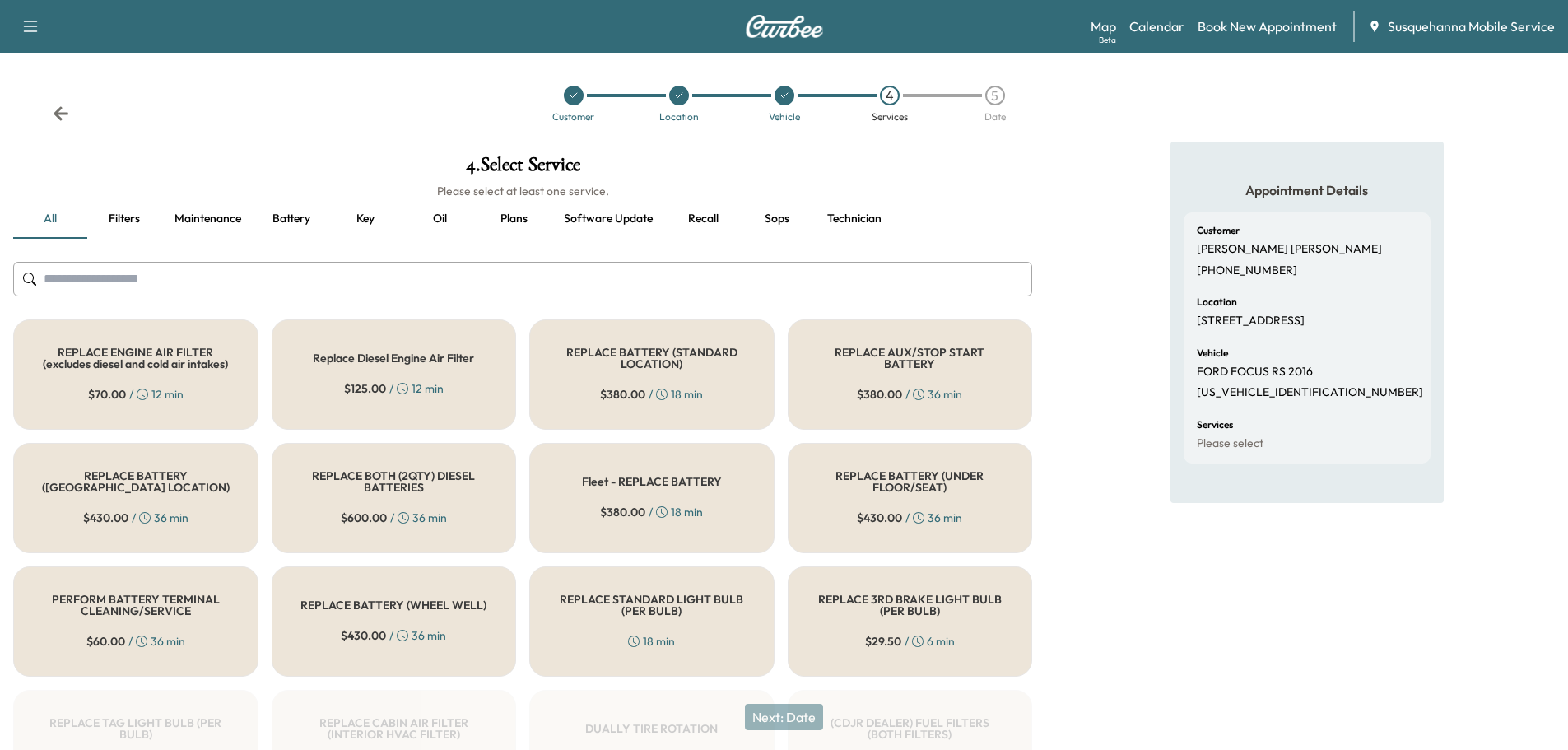
click at [499, 278] on input "text" at bounding box center [523, 279] width 1019 height 35
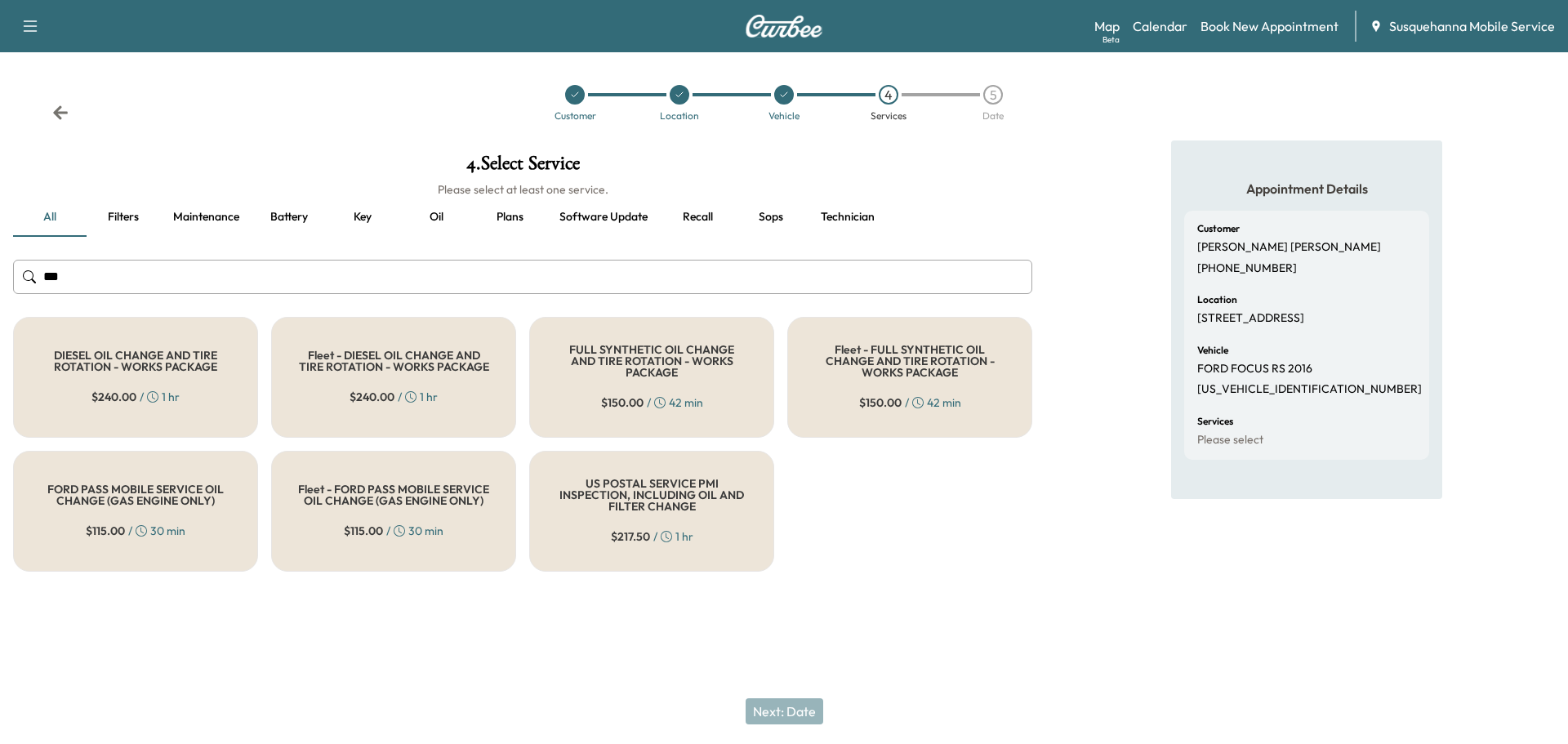
type input "***"
click at [712, 357] on h5 "FULL SYNTHETIC OIL CHANGE AND TIRE ROTATION - WORKS PACKAGE" at bounding box center [651, 361] width 191 height 35
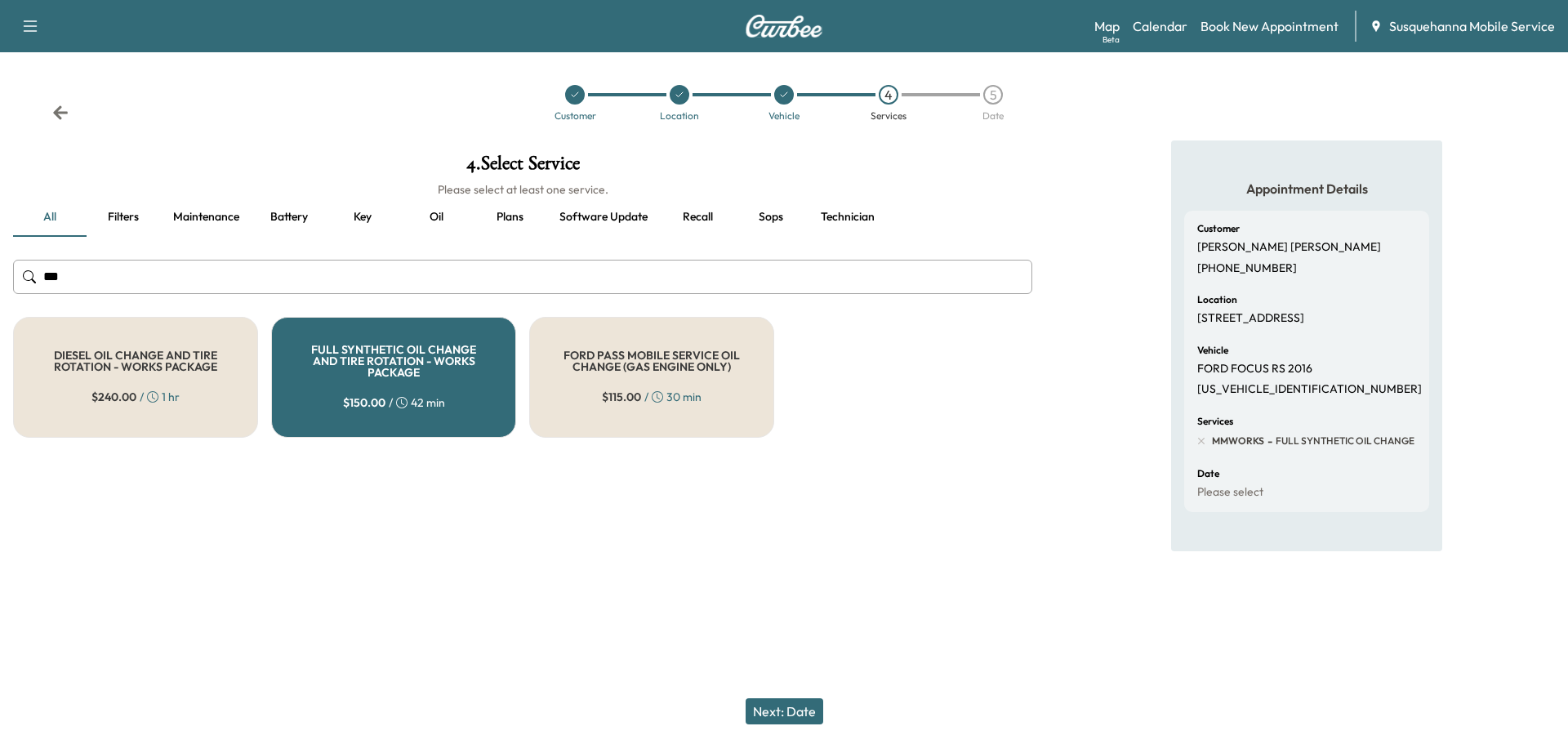
click at [766, 715] on button "Next: Date" at bounding box center [784, 711] width 78 height 26
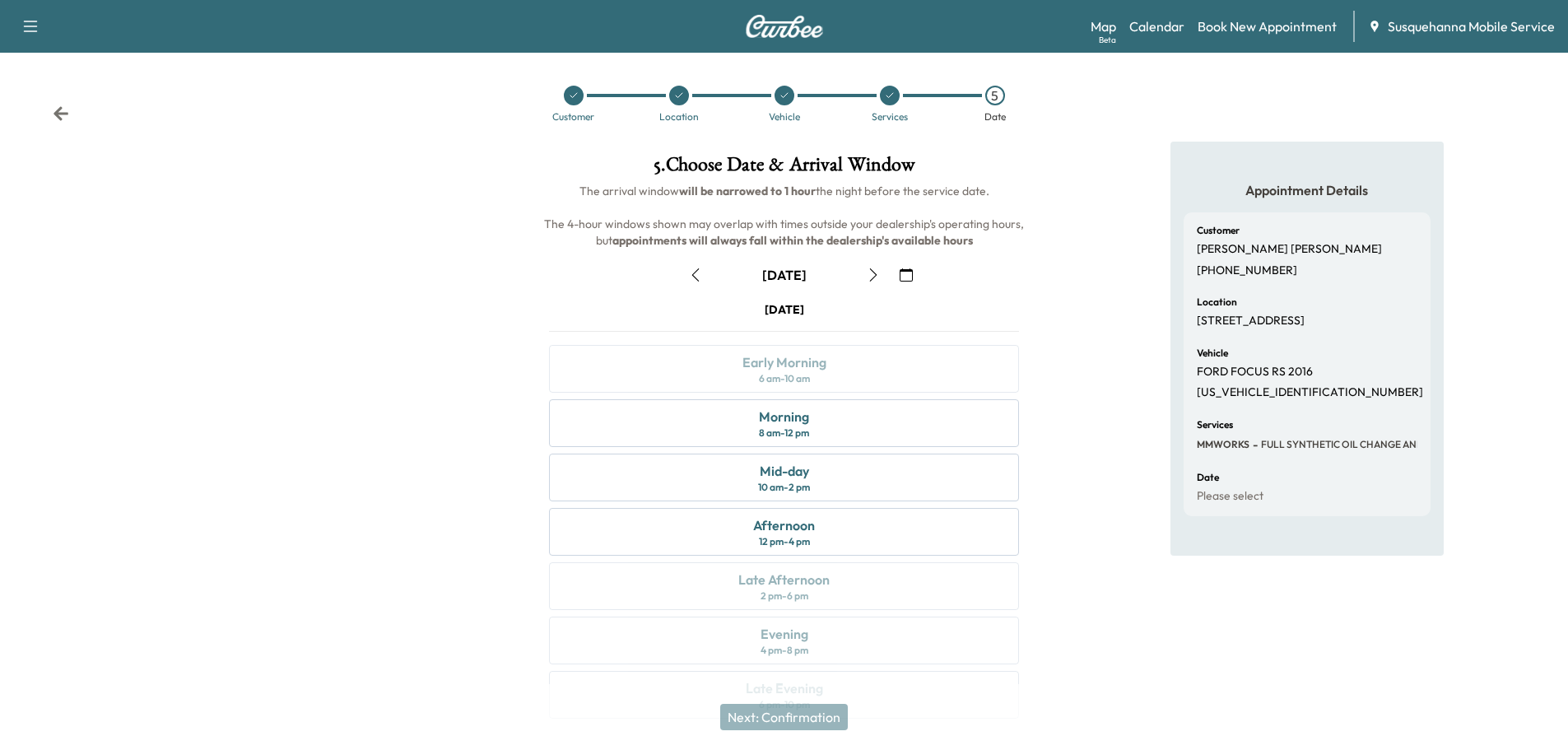
click at [904, 276] on icon "button" at bounding box center [906, 274] width 13 height 13
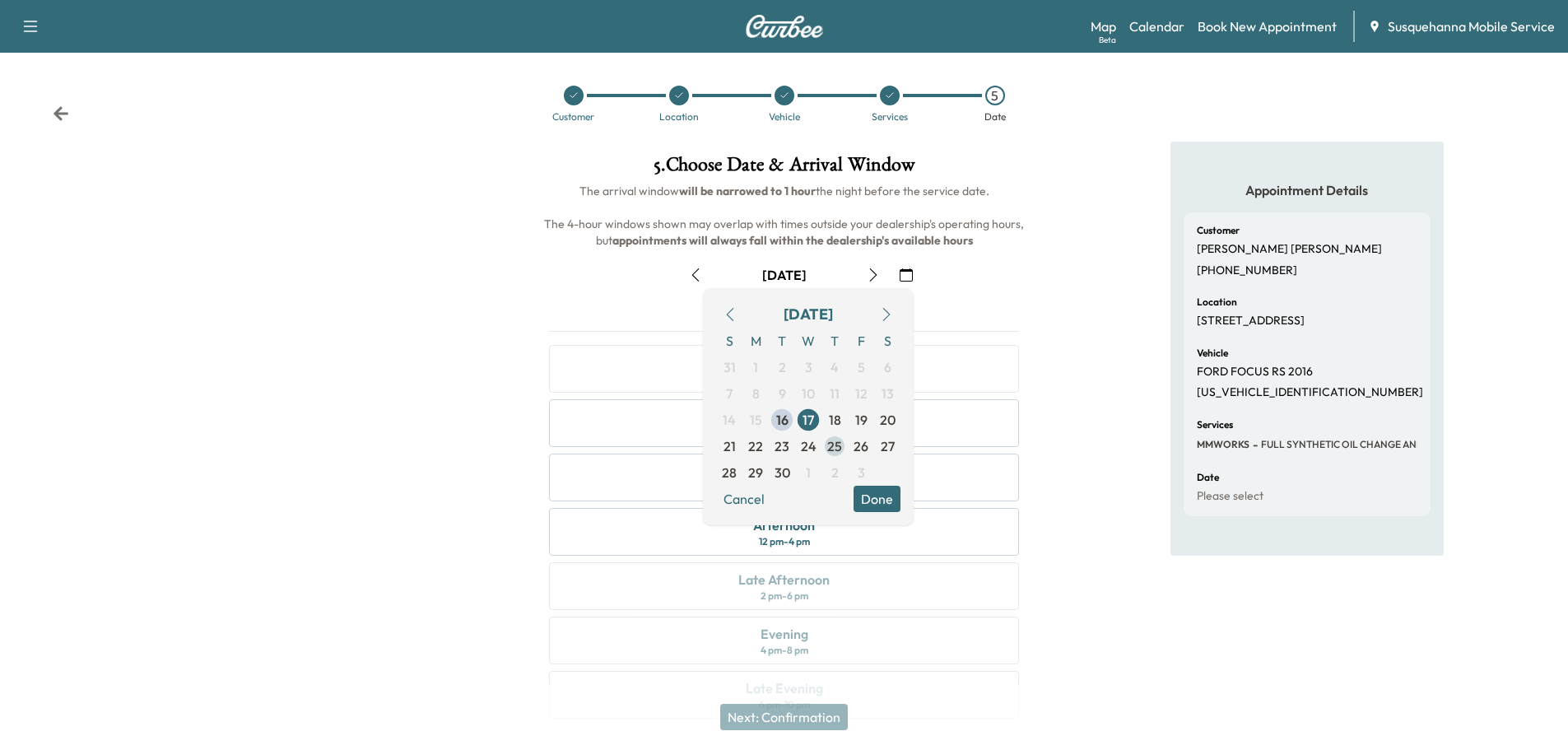
click at [840, 453] on span "25" at bounding box center [834, 446] width 15 height 20
click at [893, 502] on button "Done" at bounding box center [876, 499] width 47 height 26
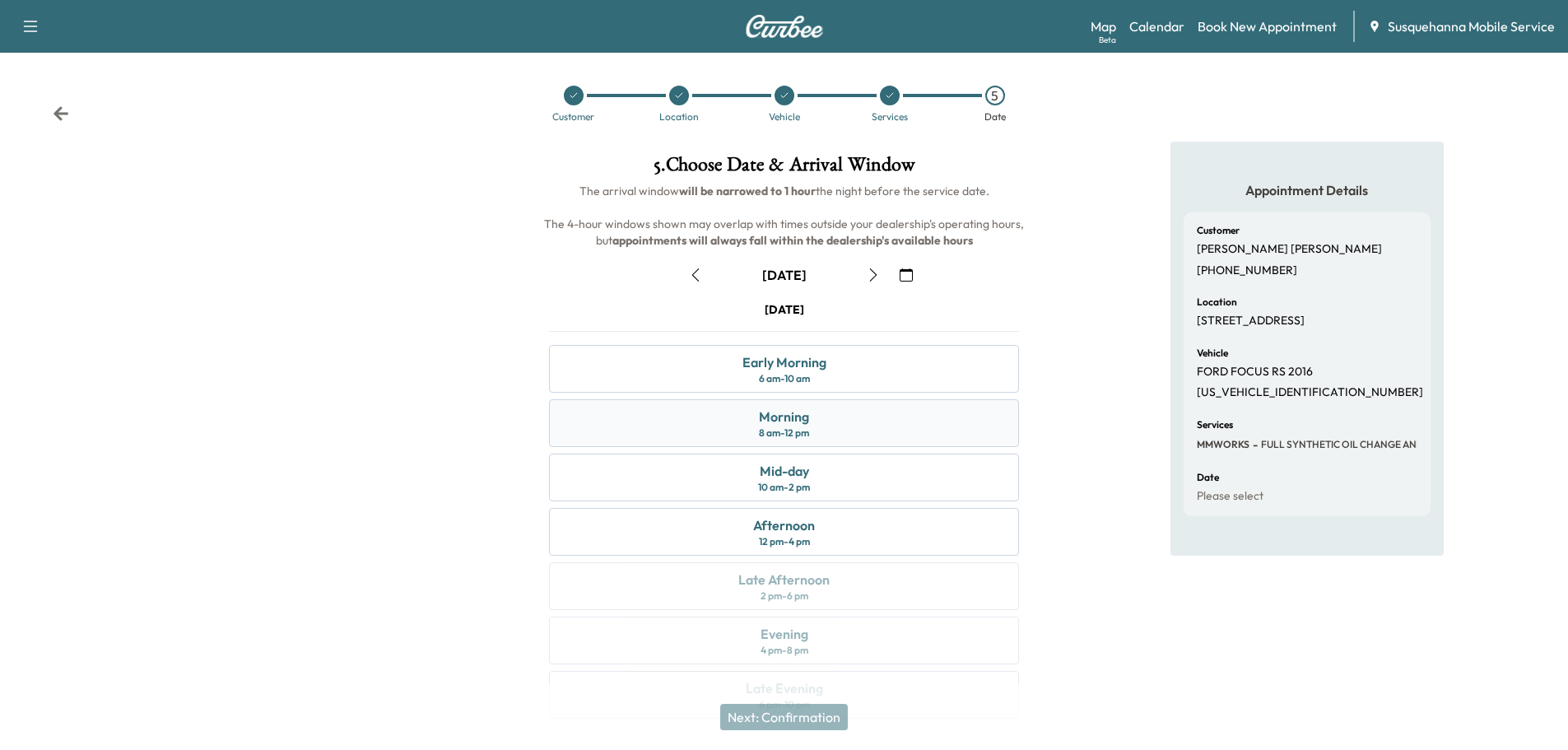
click at [851, 426] on div "Morning 8 am - 12 pm" at bounding box center [784, 423] width 470 height 47
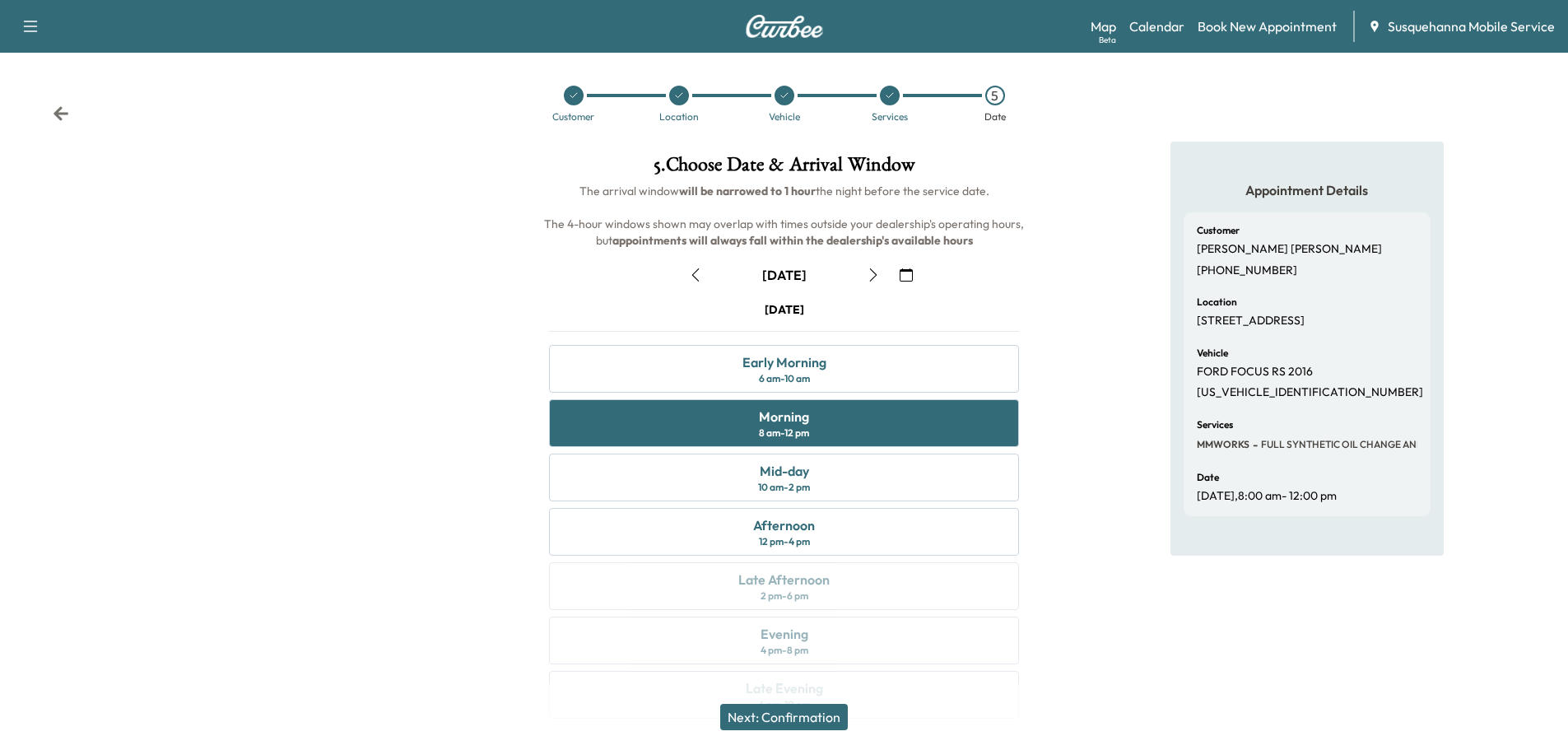
click at [802, 716] on button "Next: Confirmation" at bounding box center [784, 717] width 128 height 26
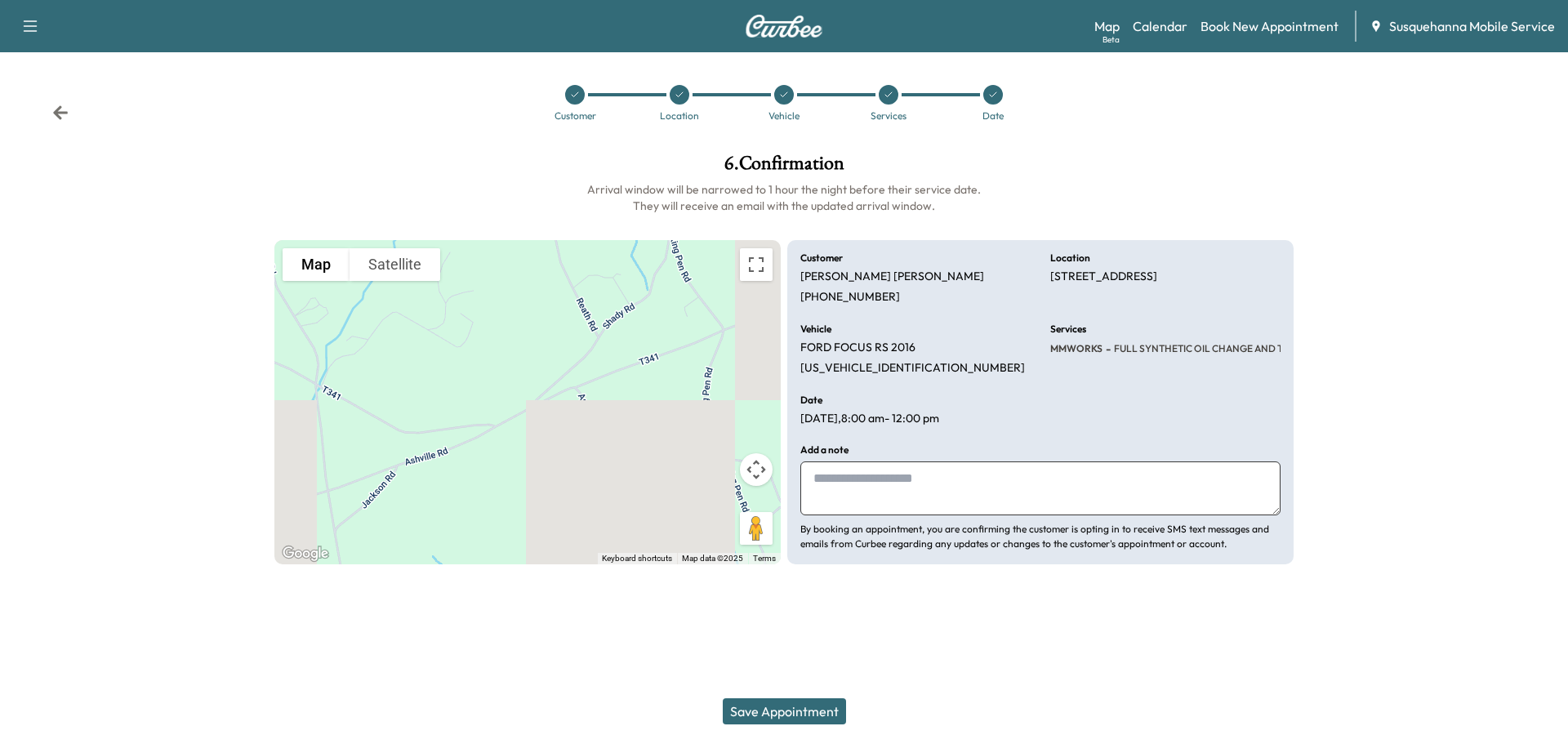
click at [871, 501] on textarea at bounding box center [1041, 488] width 480 height 54
type textarea "**********"
click at [771, 716] on button "Save Appointment" at bounding box center [784, 711] width 123 height 26
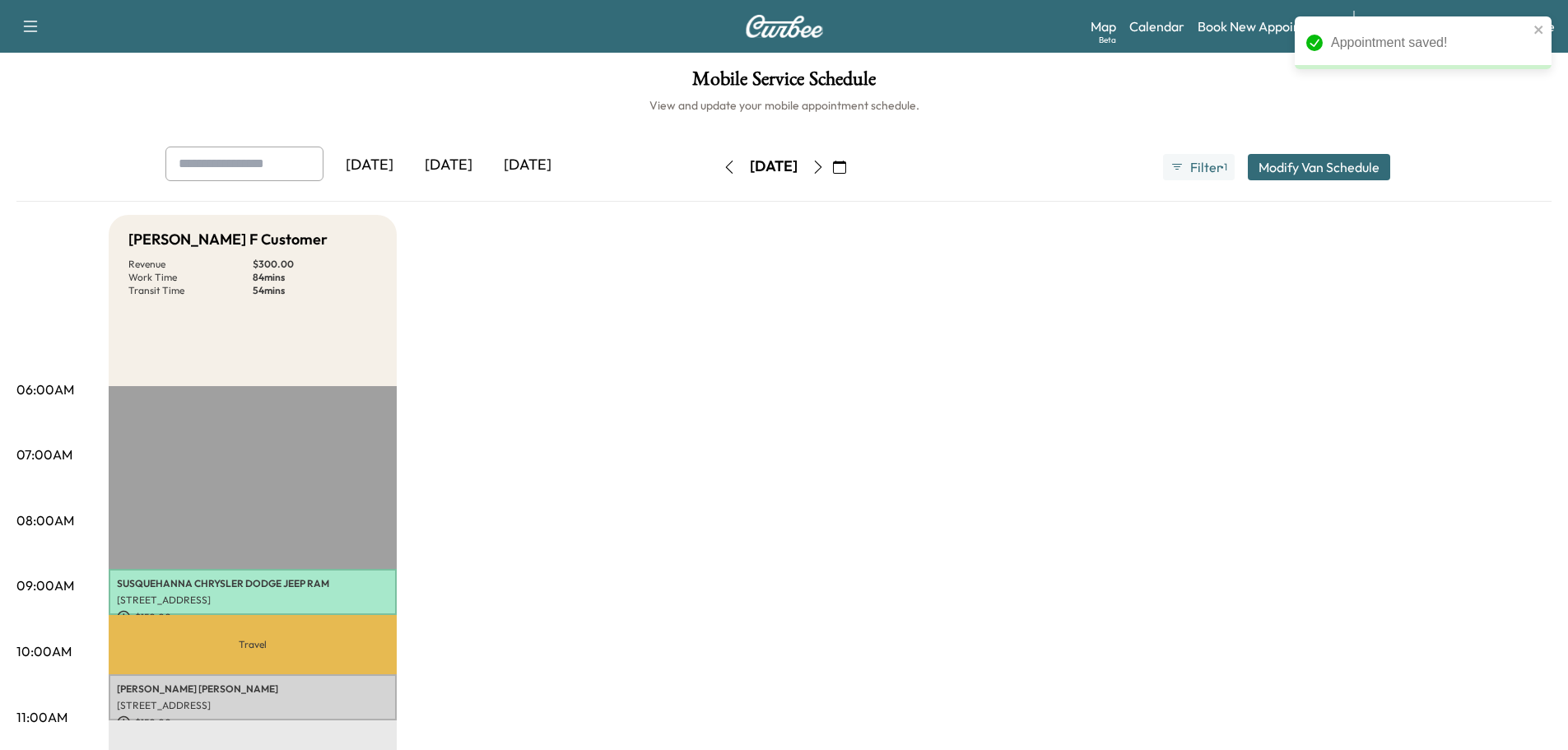
scroll to position [175, 0]
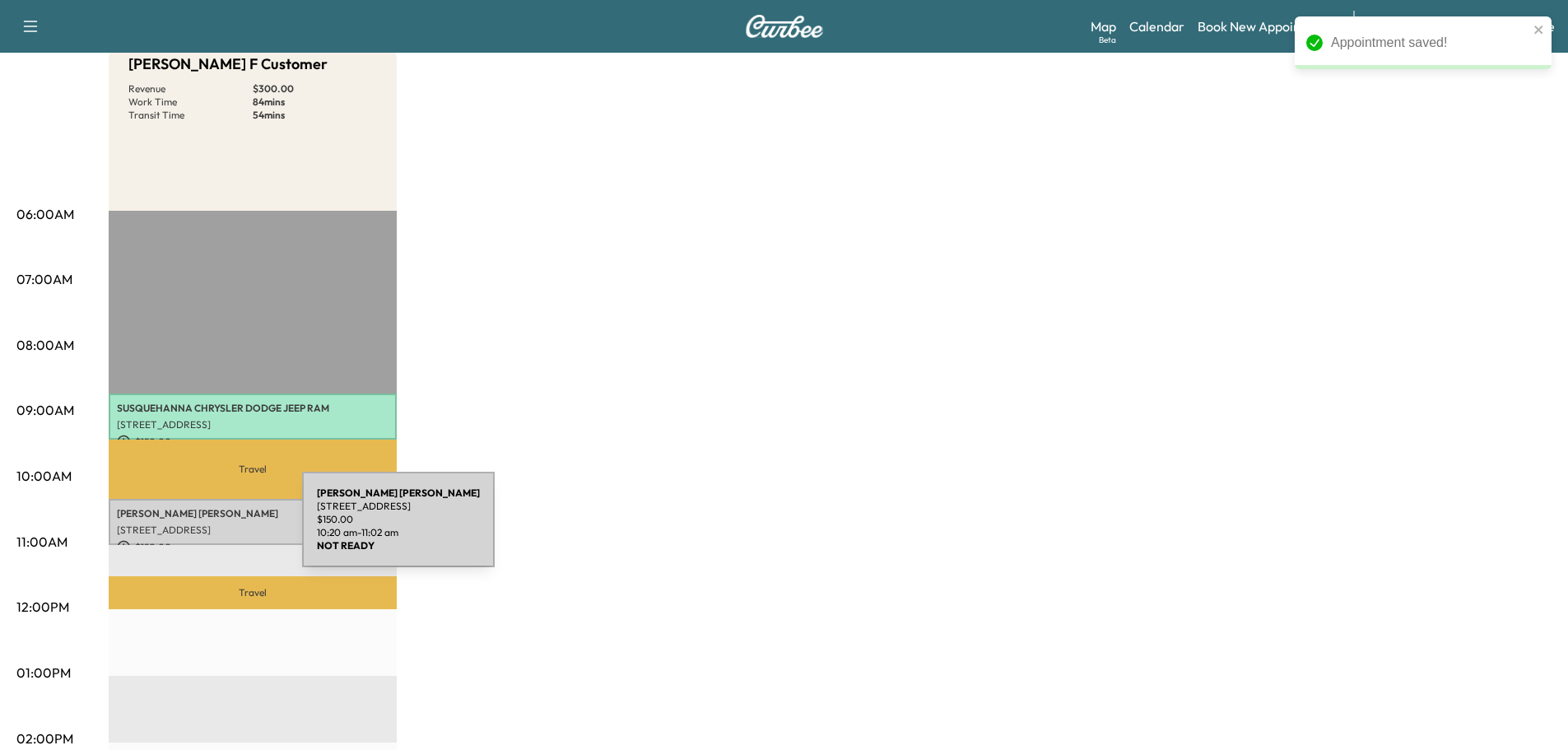
click at [179, 529] on p "[STREET_ADDRESS]" at bounding box center [253, 530] width 272 height 13
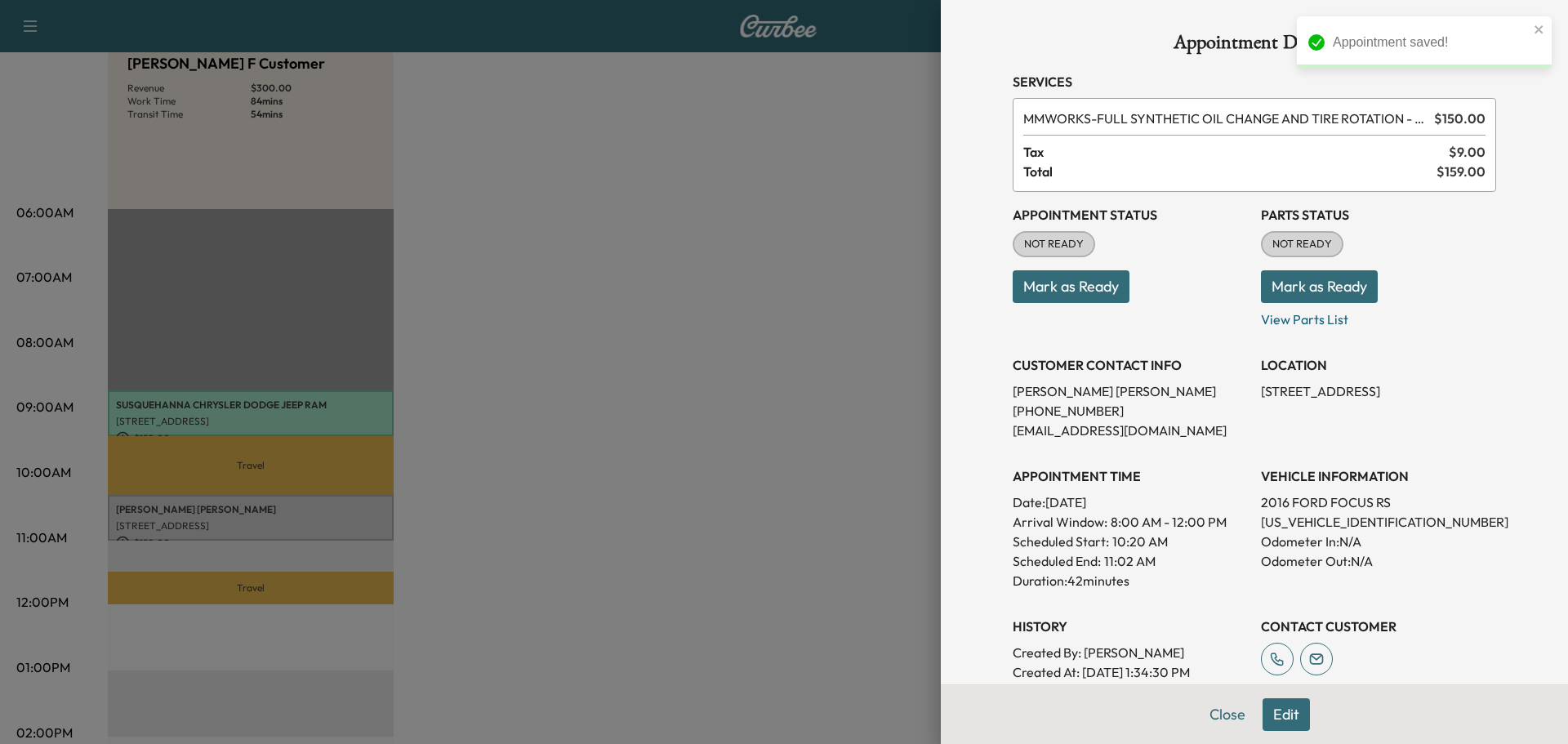
click at [1280, 283] on button "Mark as Ready" at bounding box center [1319, 286] width 117 height 33
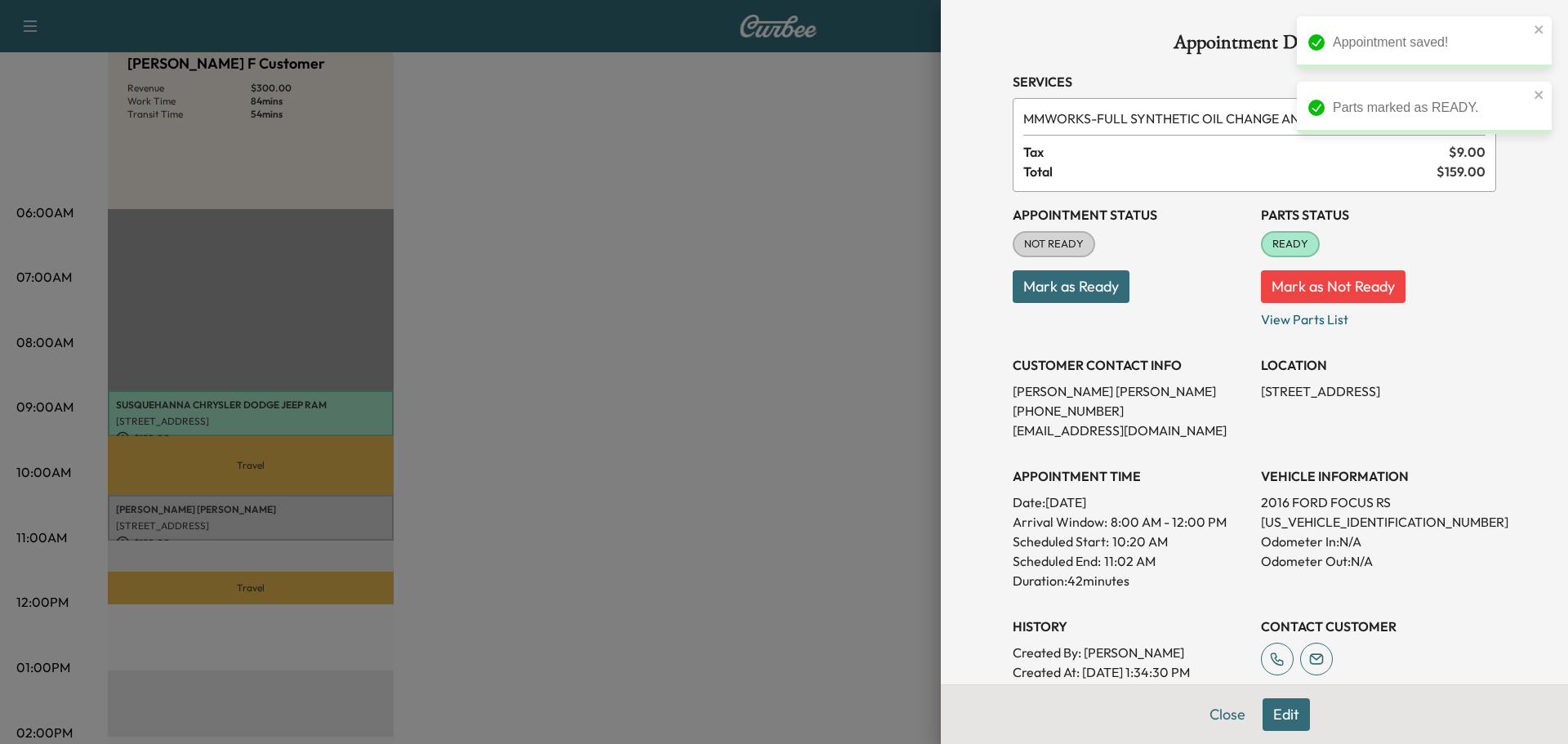
click at [1098, 287] on button "Mark as Ready" at bounding box center [1071, 286] width 117 height 33
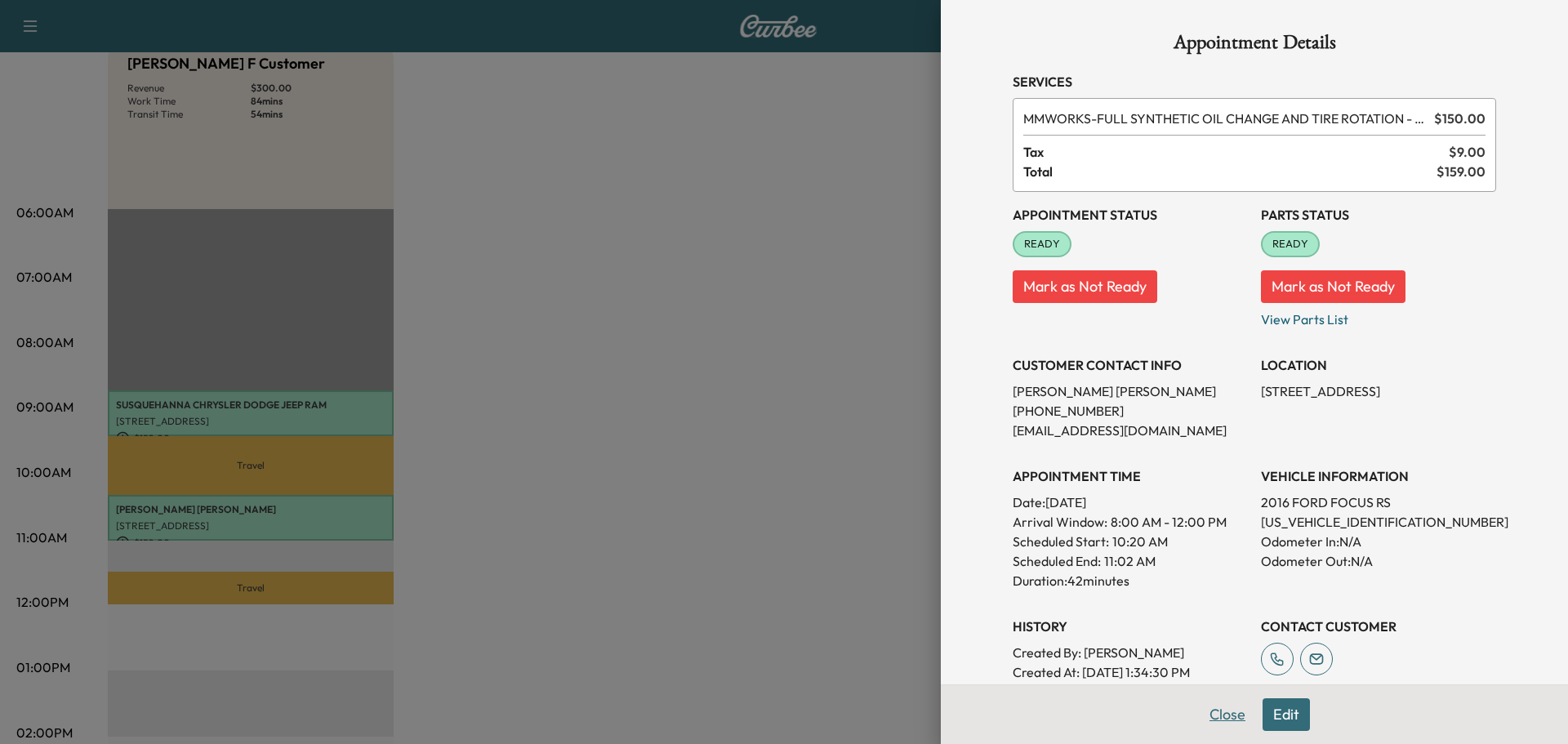
click at [1218, 716] on button "Close" at bounding box center [1227, 715] width 57 height 33
